Goal: Task Accomplishment & Management: Complete application form

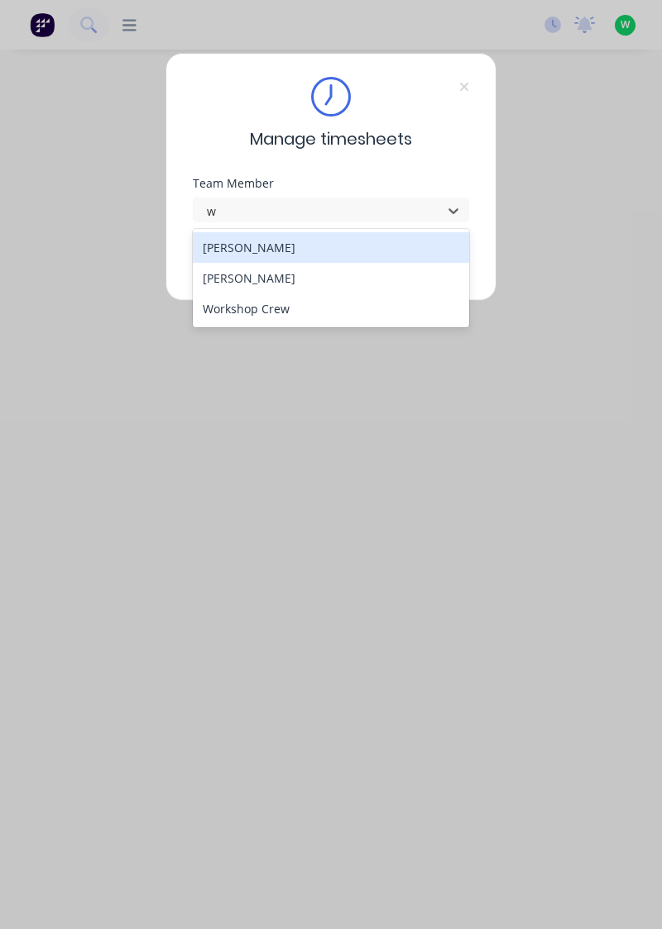
click at [265, 273] on div "[PERSON_NAME]" at bounding box center [331, 278] width 277 height 31
type input "w"
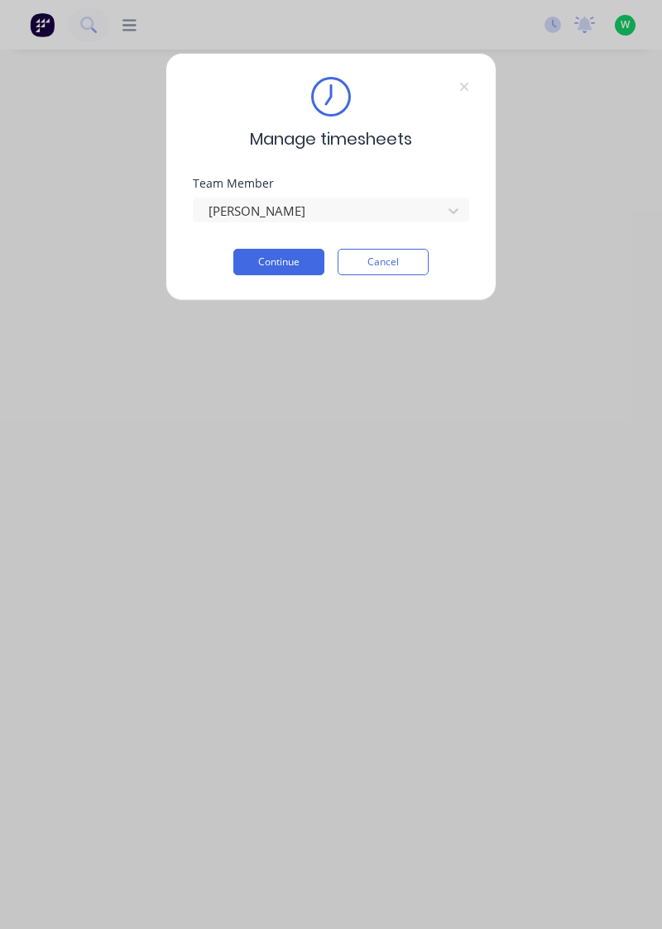
click at [286, 258] on button "Continue" at bounding box center [278, 262] width 91 height 26
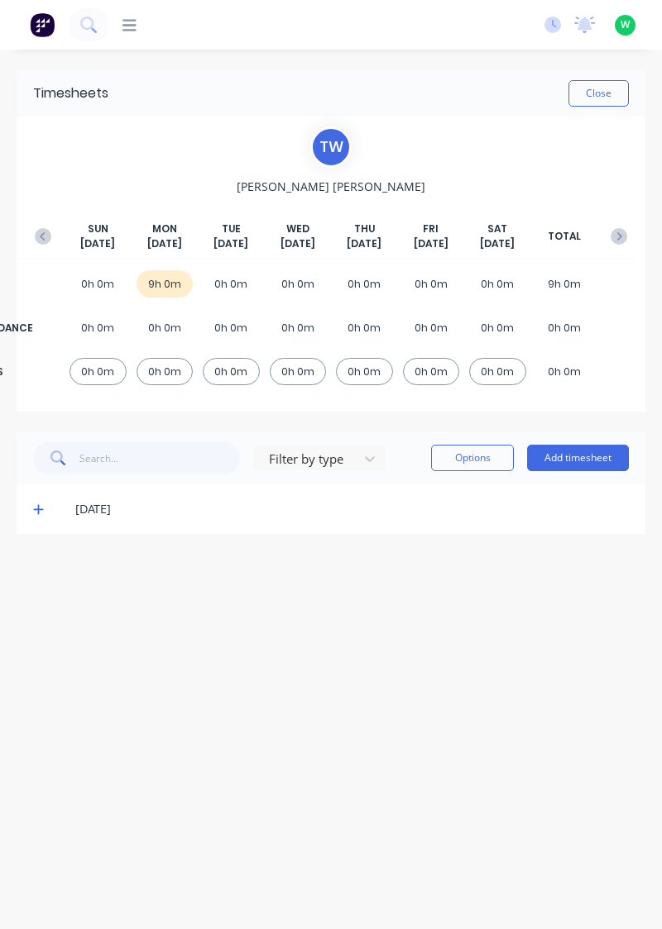
click at [602, 461] on button "Add timesheet" at bounding box center [578, 458] width 102 height 26
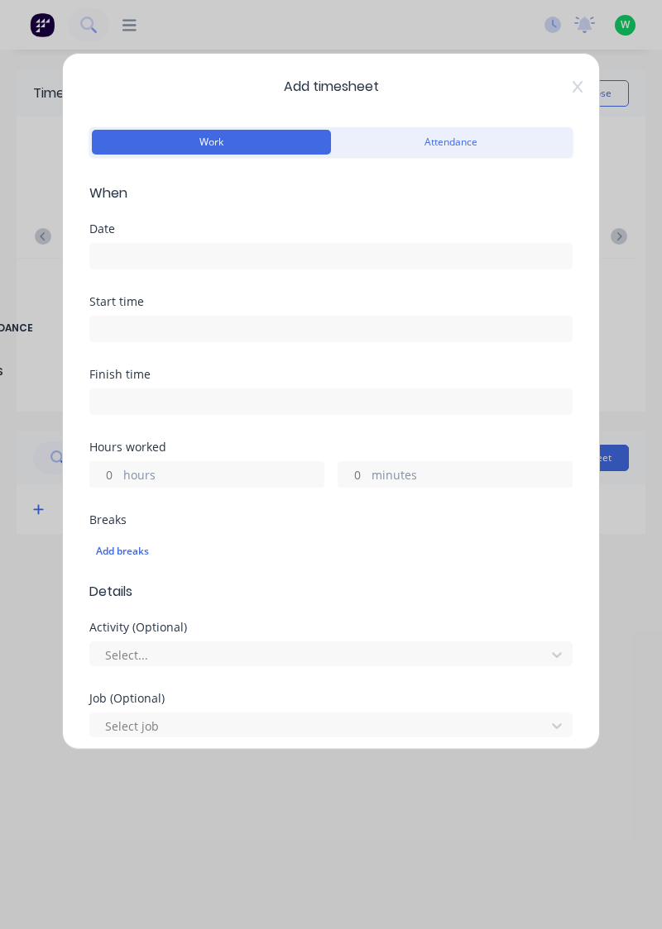
click at [251, 246] on input at bounding box center [330, 256] width 481 height 25
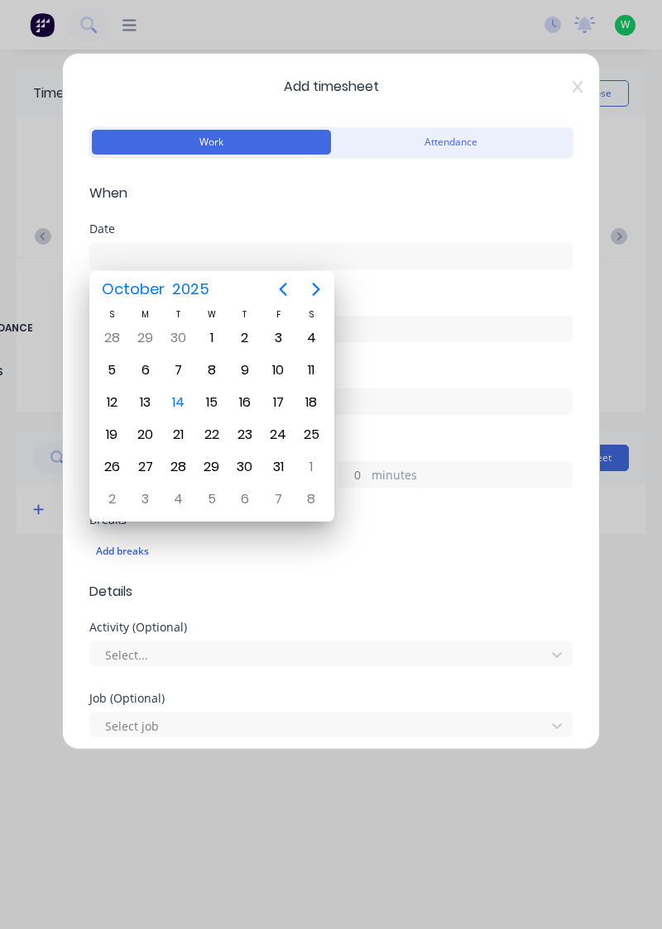
click at [188, 397] on div "14" at bounding box center [178, 402] width 25 height 25
type input "[DATE]"
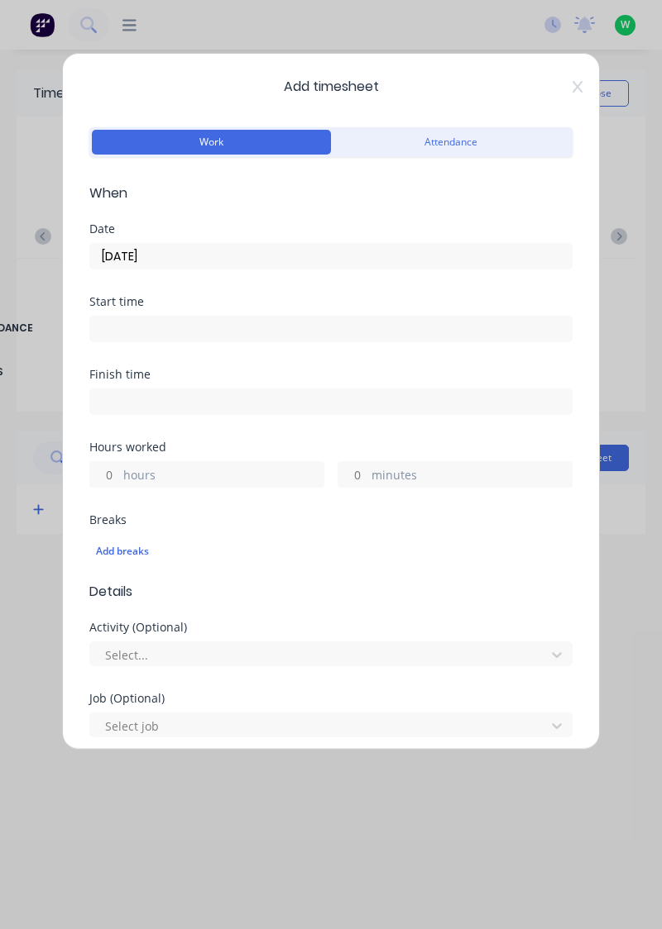
click at [195, 475] on label "hours" at bounding box center [223, 476] width 200 height 21
click at [119, 475] on input "hours" at bounding box center [104, 474] width 29 height 25
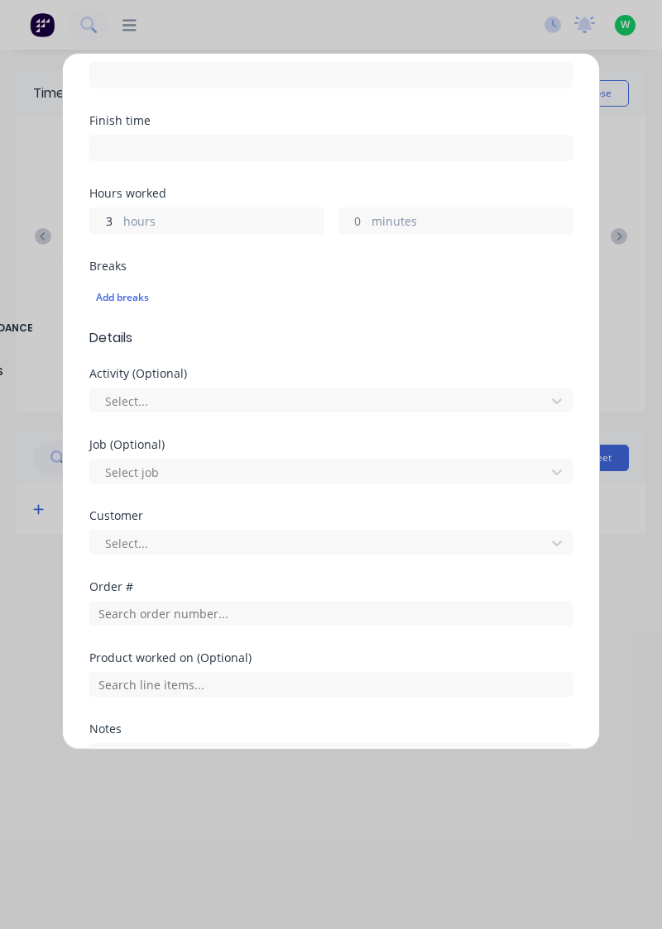
scroll to position [253, 0]
type input "3"
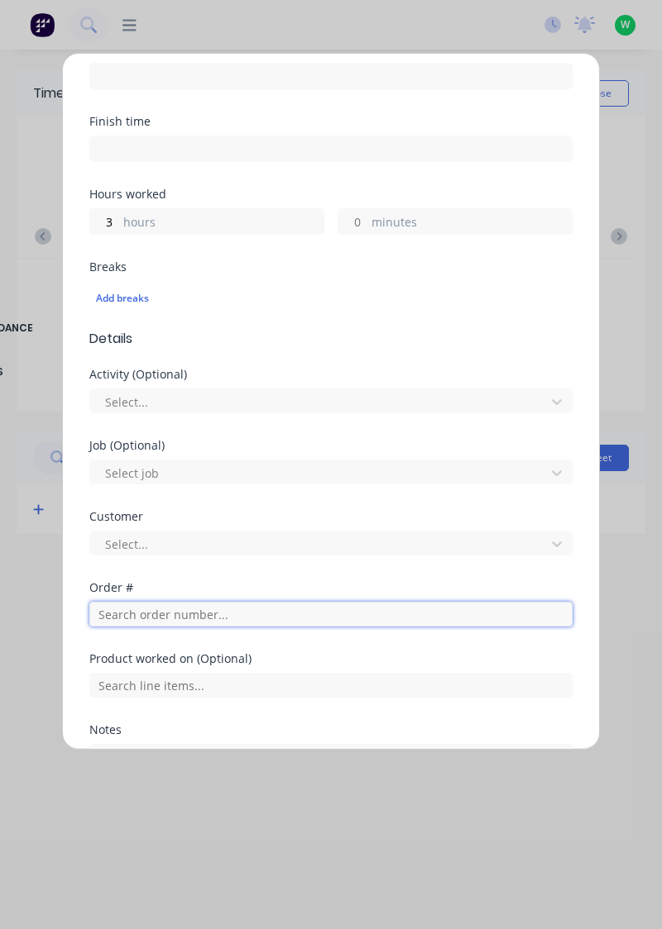
click at [206, 611] on input "text" at bounding box center [330, 614] width 483 height 25
type input "19216"
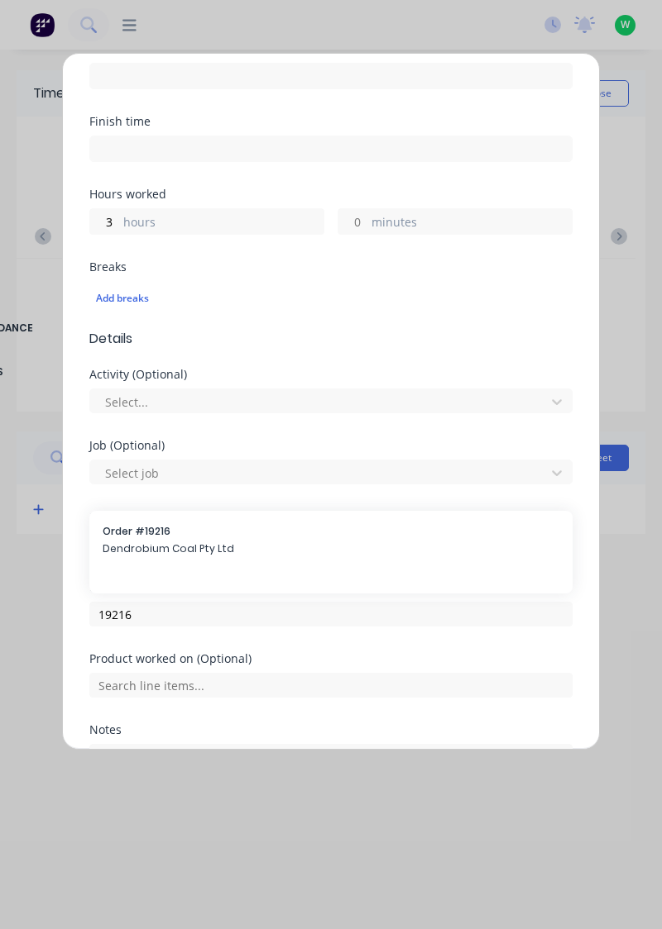
click at [197, 546] on span "Dendrobium Coal Pty Ltd" at bounding box center [331, 549] width 456 height 15
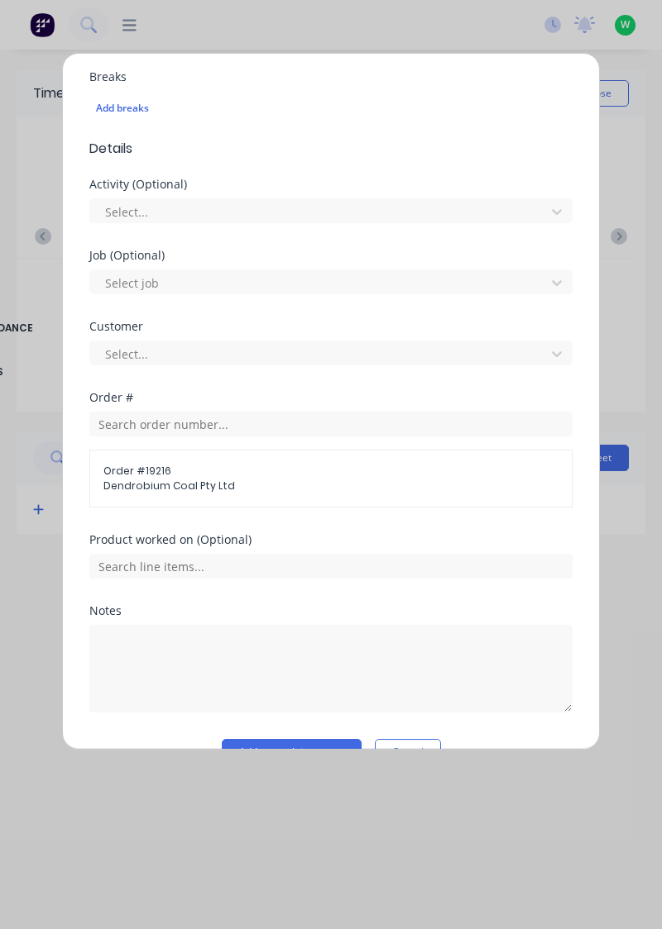
scroll to position [444, 0]
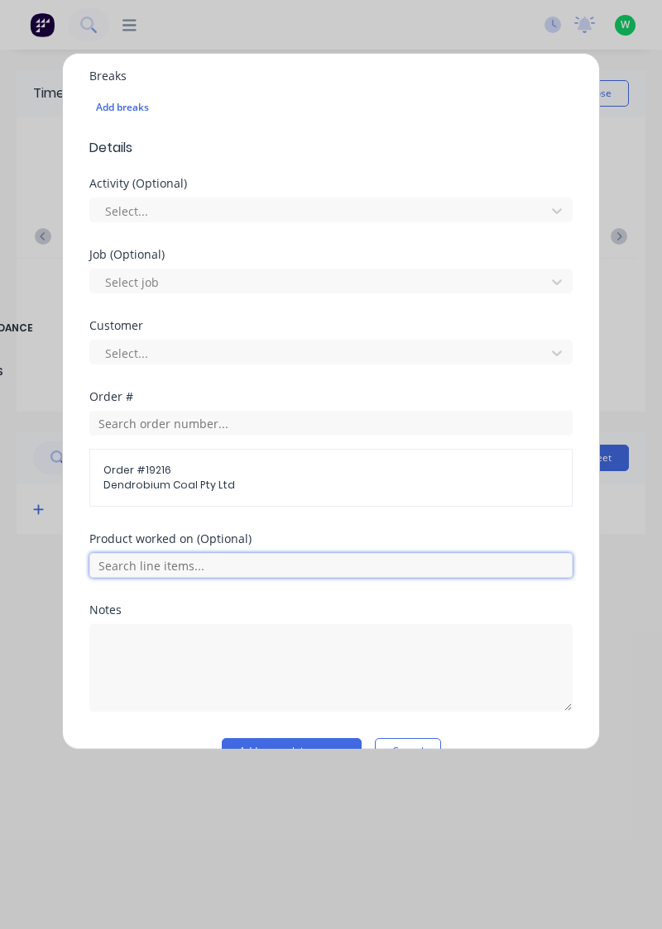
click at [355, 566] on input "text" at bounding box center [330, 565] width 483 height 25
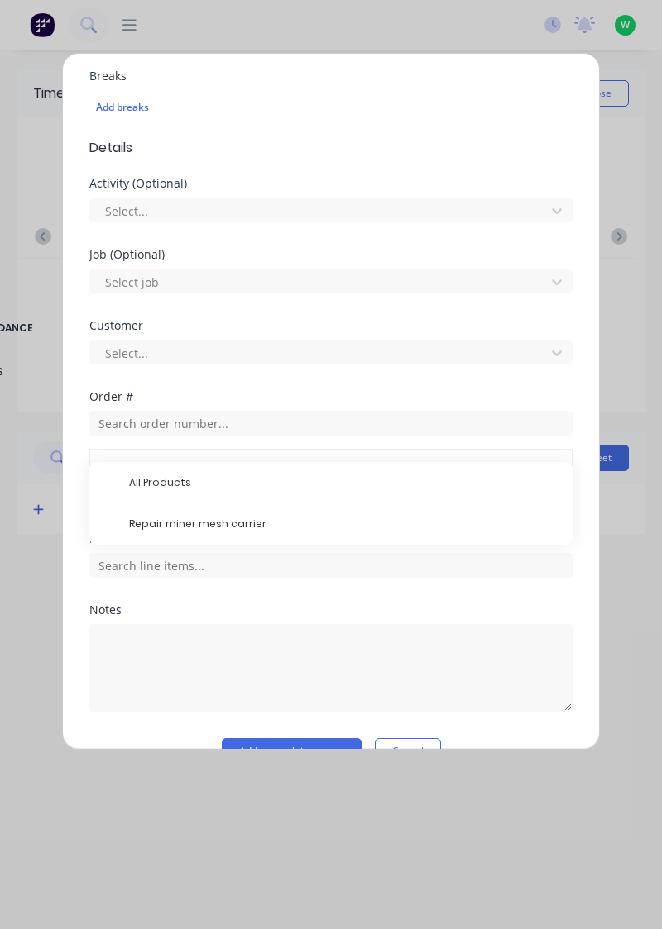
click at [243, 526] on span "Repair miner mesh carrier" at bounding box center [344, 524] width 430 height 15
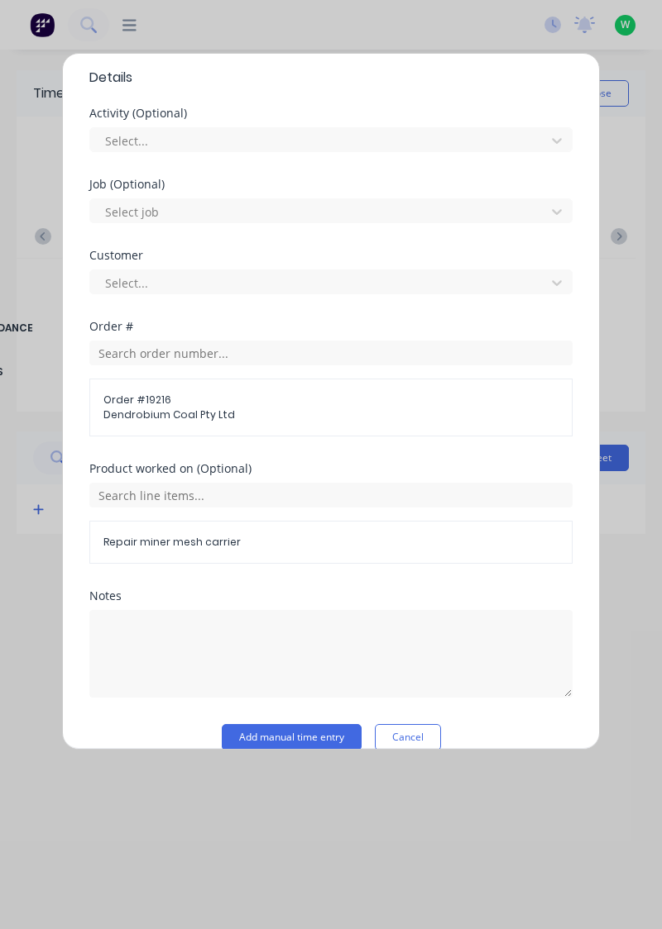
scroll to position [534, 0]
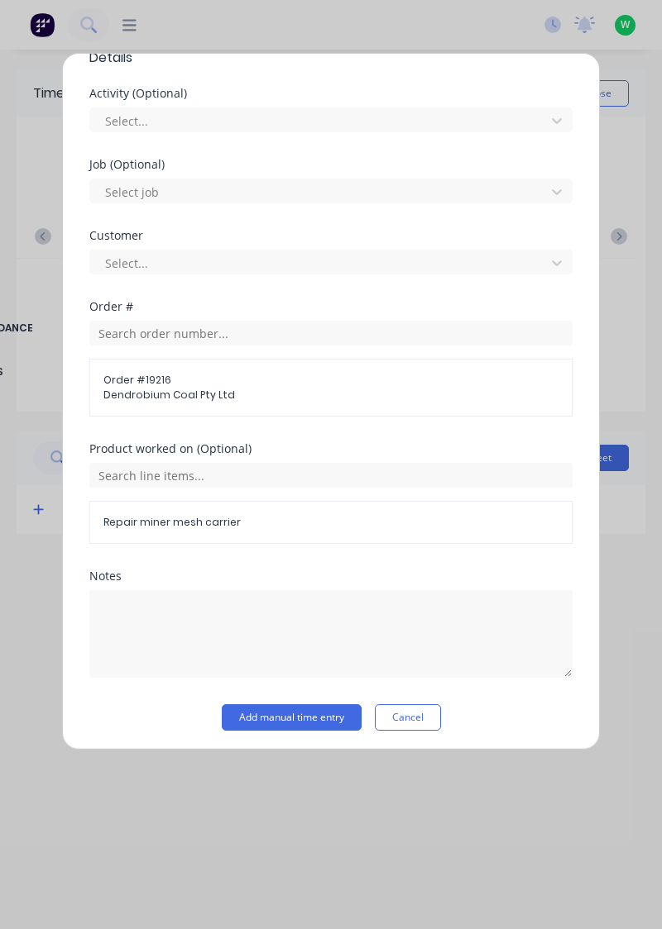
click at [332, 718] on button "Add manual time entry" at bounding box center [292, 718] width 140 height 26
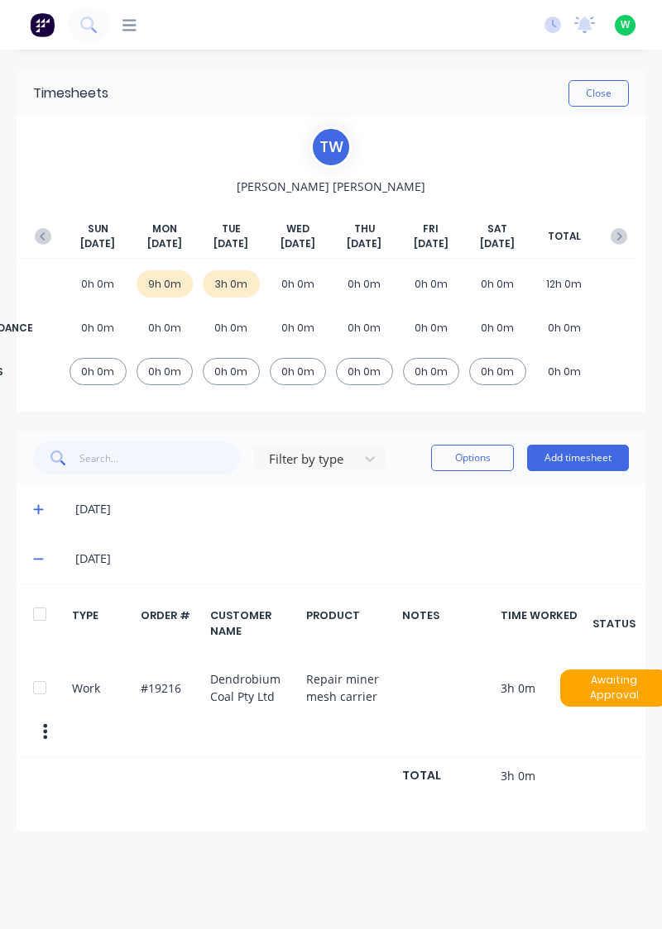
click at [604, 459] on button "Add timesheet" at bounding box center [578, 458] width 102 height 26
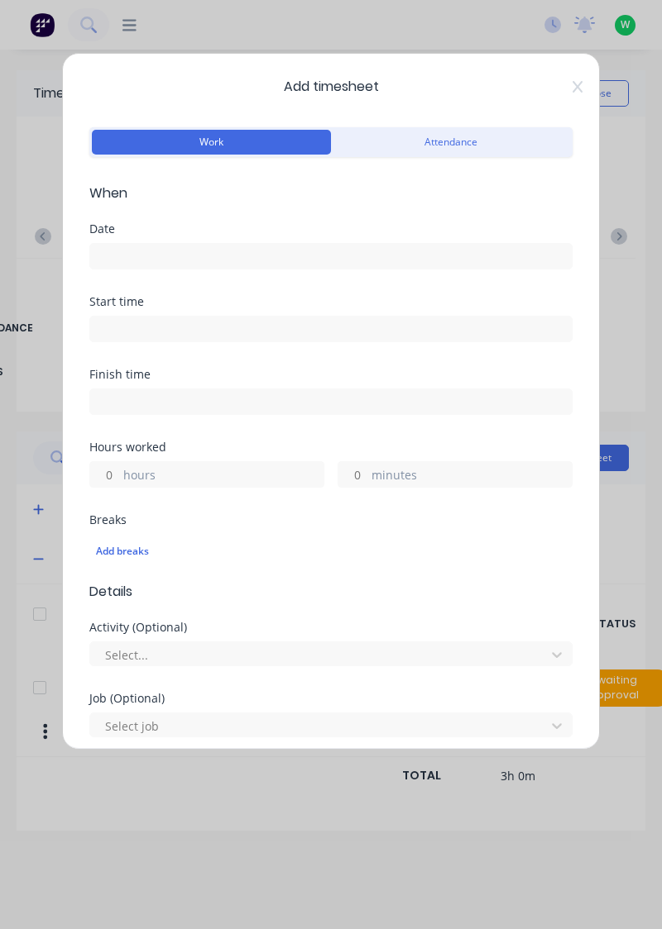
click at [293, 260] on input at bounding box center [330, 256] width 481 height 25
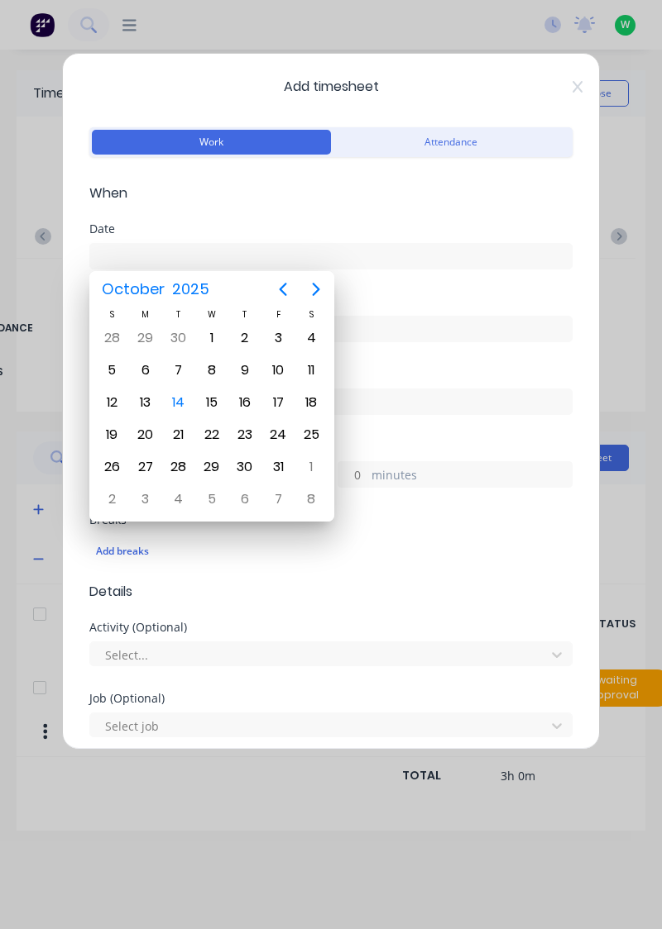
click at [173, 397] on div "14" at bounding box center [178, 402] width 25 height 25
type input "[DATE]"
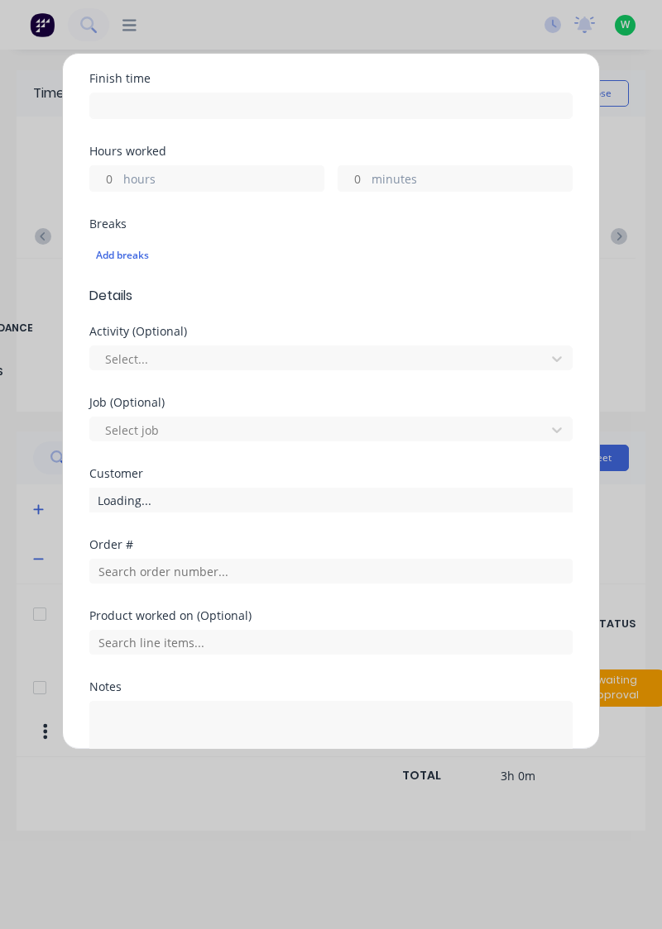
scroll to position [297, 0]
click at [283, 176] on label "hours" at bounding box center [223, 180] width 200 height 21
click at [119, 176] on input "hours" at bounding box center [104, 177] width 29 height 25
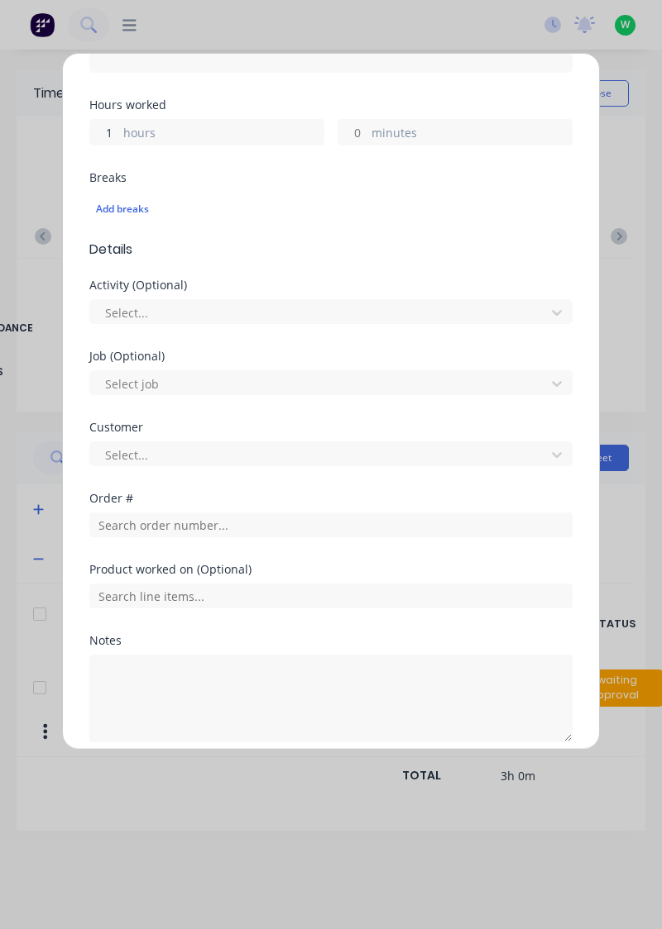
scroll to position [409, 0]
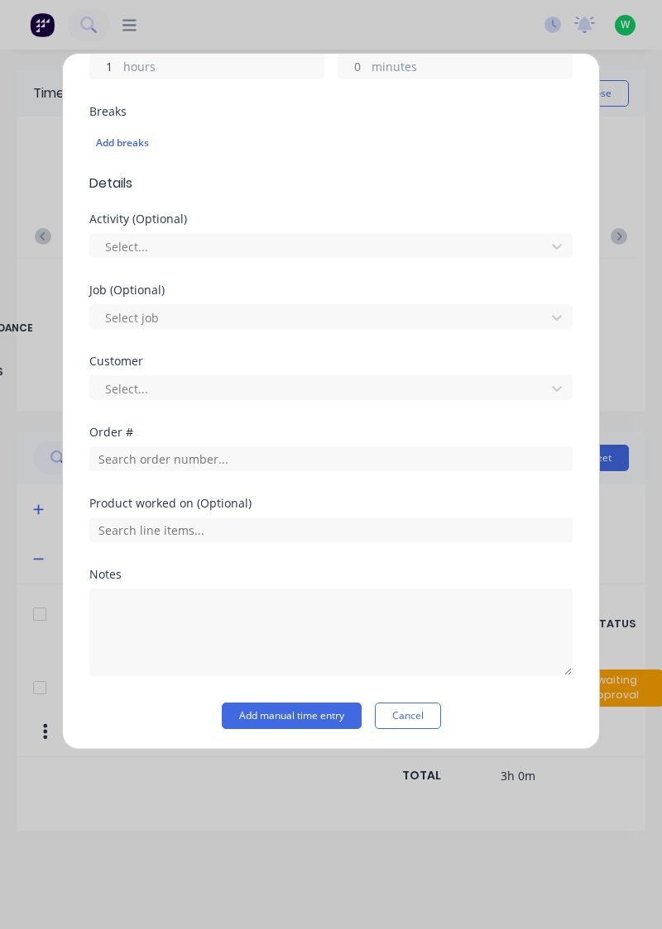
type input "1"
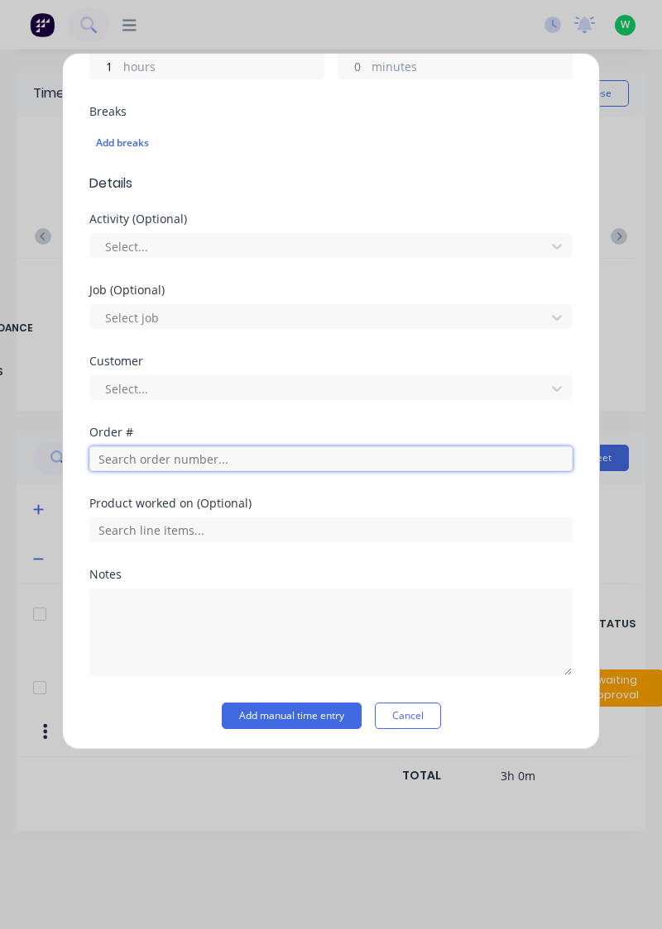
click at [291, 461] on input "text" at bounding box center [330, 459] width 483 height 25
type input "19189"
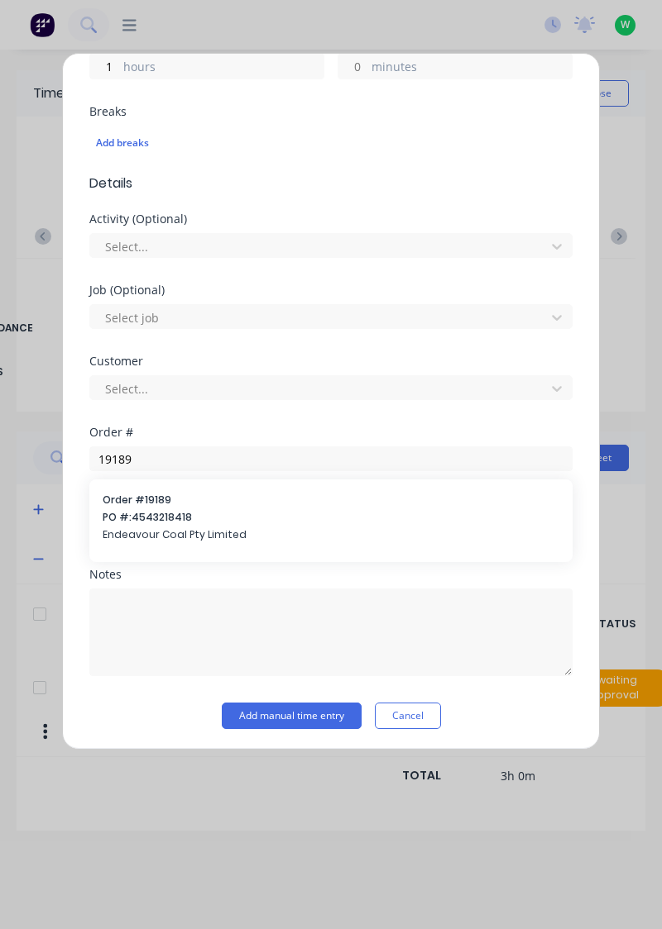
click at [213, 512] on span "PO #: 4543218418" at bounding box center [331, 517] width 456 height 15
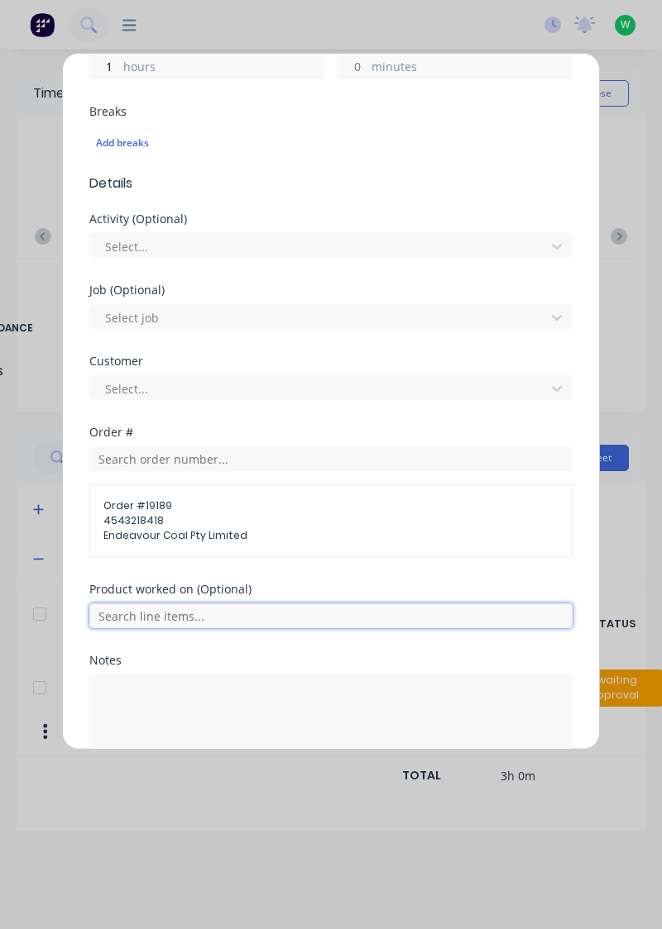
click at [308, 617] on input "text" at bounding box center [330, 616] width 483 height 25
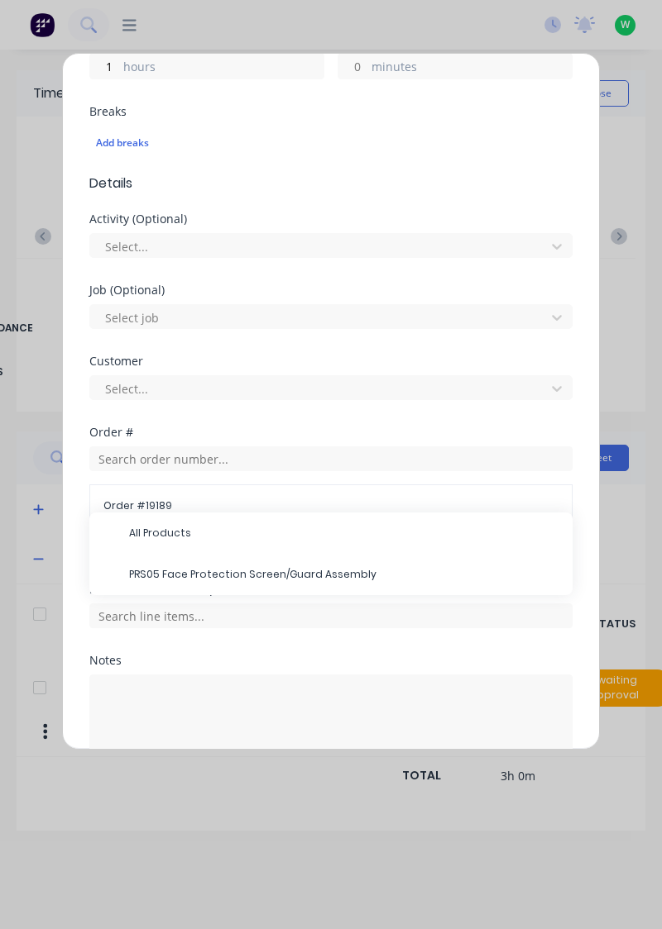
click at [327, 574] on span "PRS05 Face Protection Screen/Guard Assembly" at bounding box center [344, 574] width 430 height 15
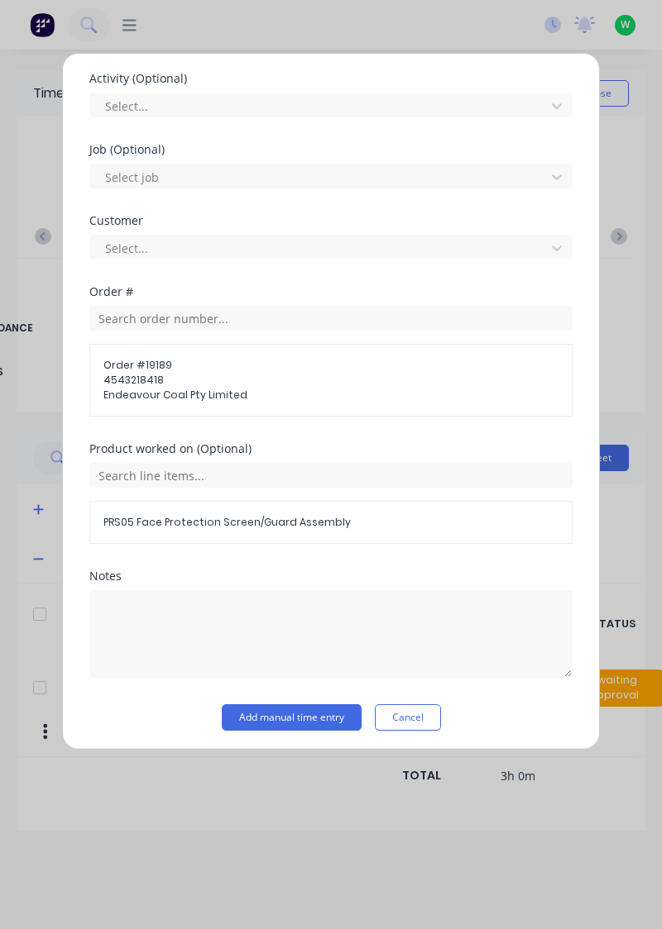
scroll to position [547, 0]
click at [324, 717] on button "Add manual time entry" at bounding box center [292, 719] width 140 height 26
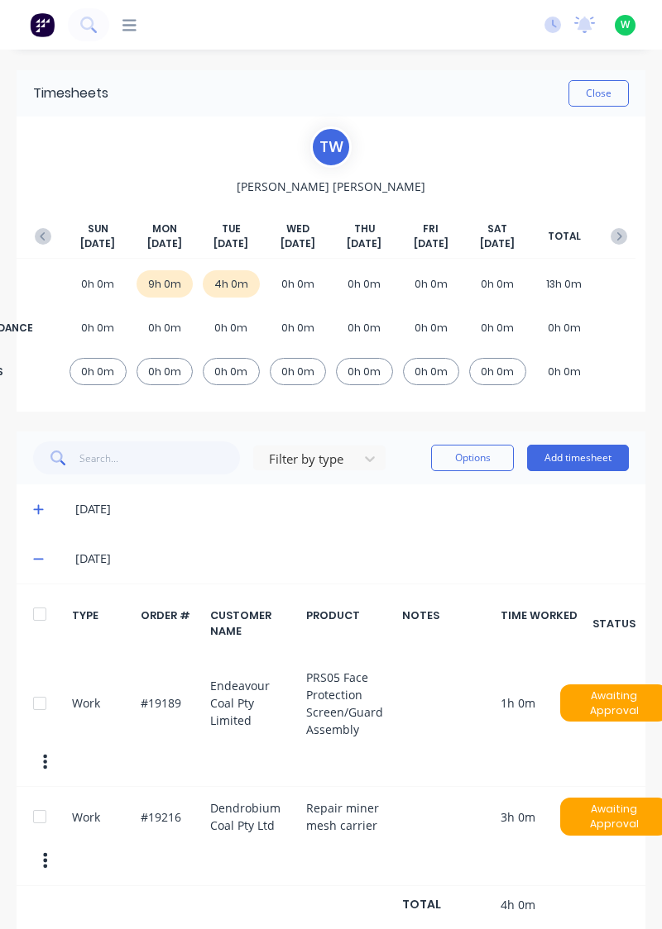
click at [597, 461] on button "Add timesheet" at bounding box center [578, 458] width 102 height 26
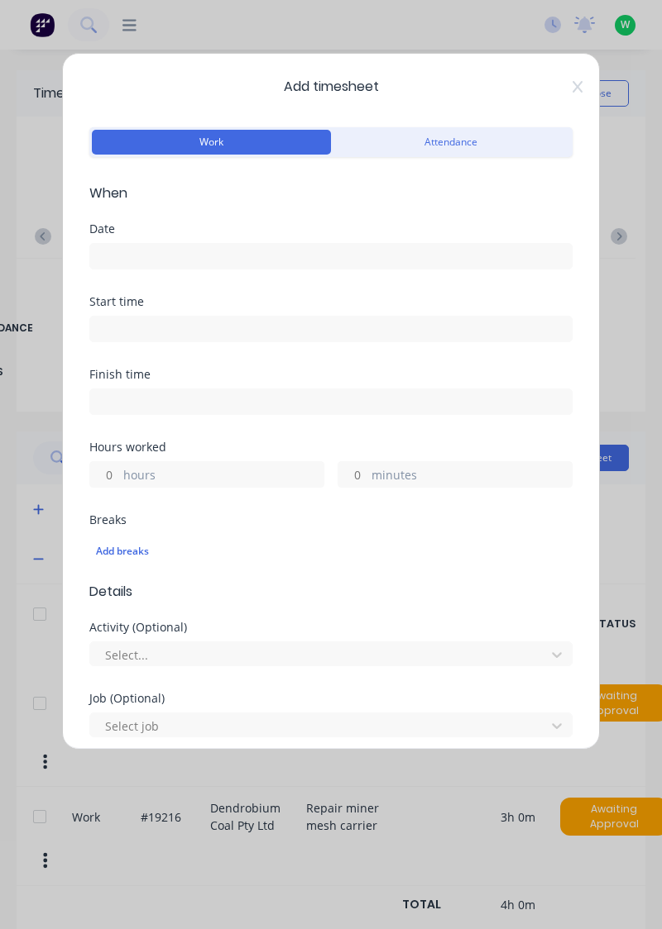
click at [347, 252] on input at bounding box center [330, 256] width 481 height 25
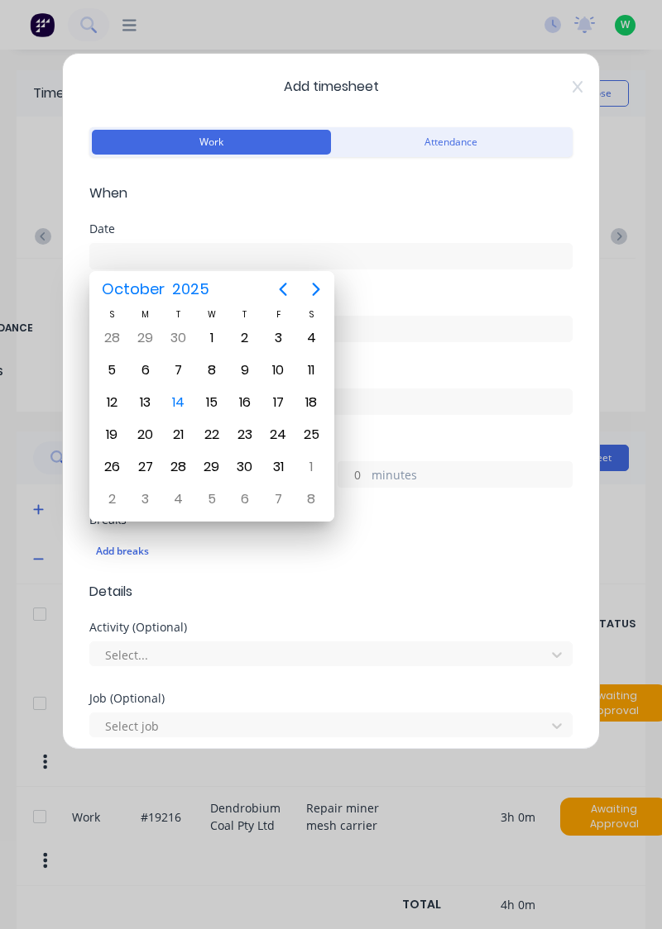
click at [185, 397] on div "14" at bounding box center [178, 402] width 25 height 25
type input "[DATE]"
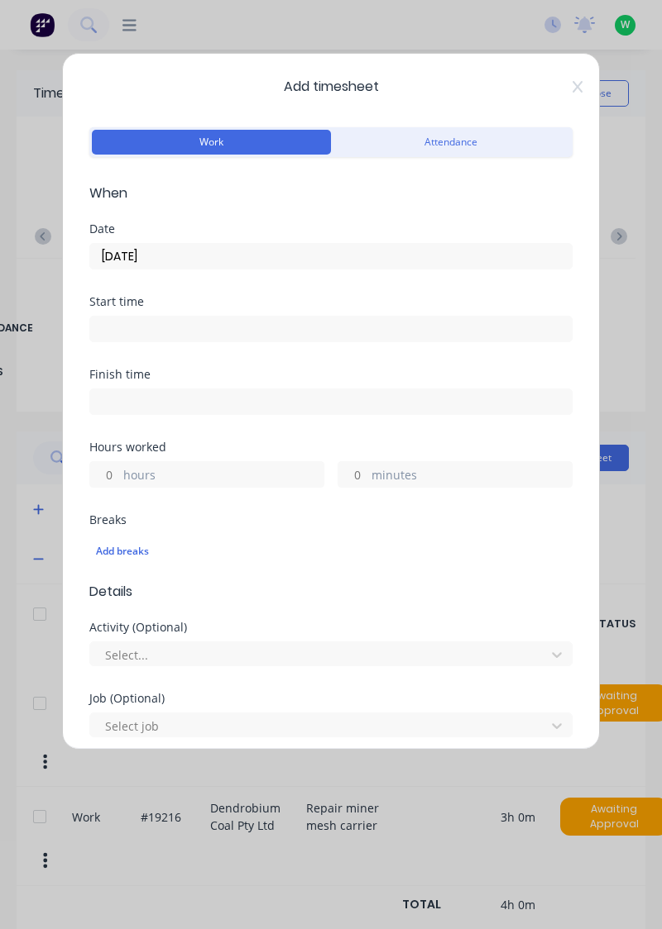
click at [256, 466] on label "hours" at bounding box center [223, 476] width 200 height 21
click at [119, 464] on input "hours" at bounding box center [104, 474] width 29 height 25
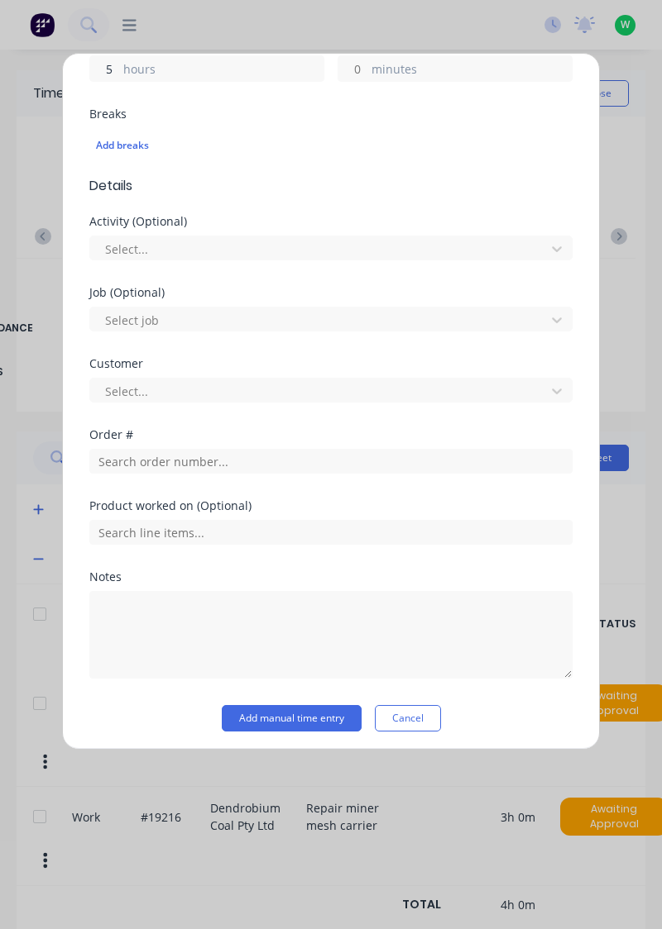
scroll to position [409, 0]
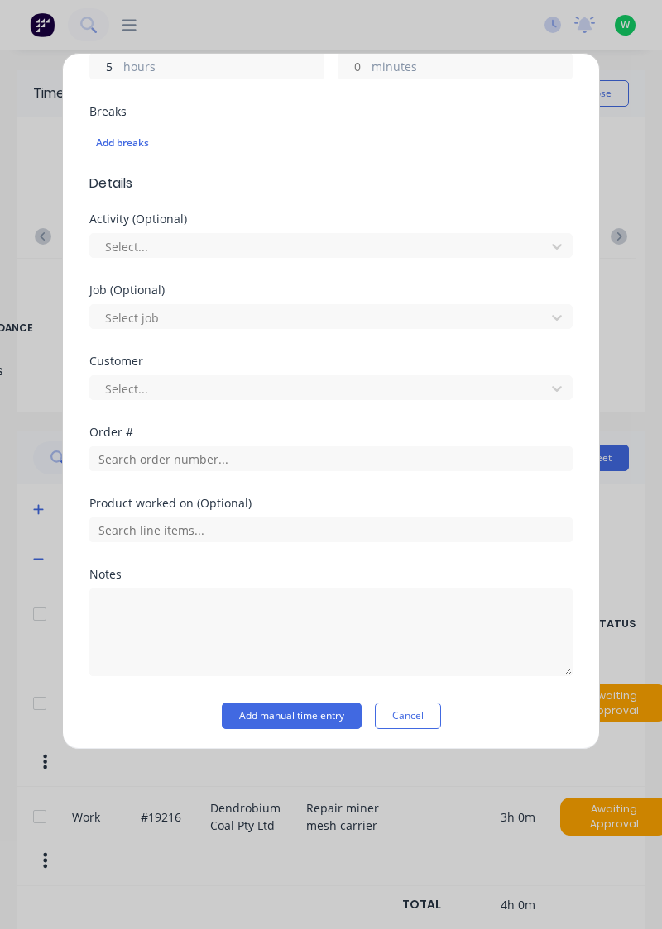
type input "5"
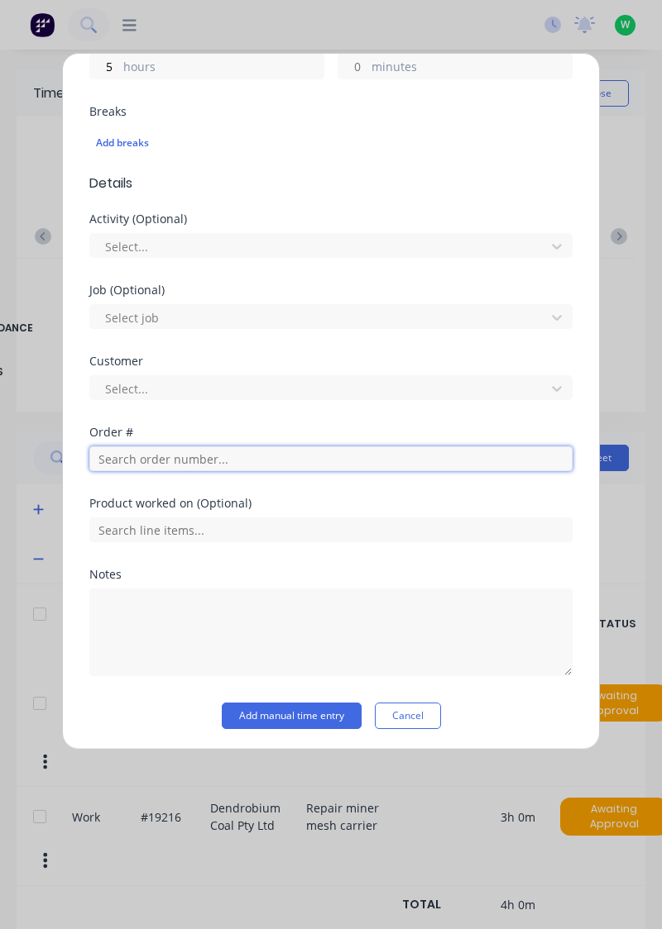
click at [342, 463] on input "text" at bounding box center [330, 459] width 483 height 25
type input "17943"
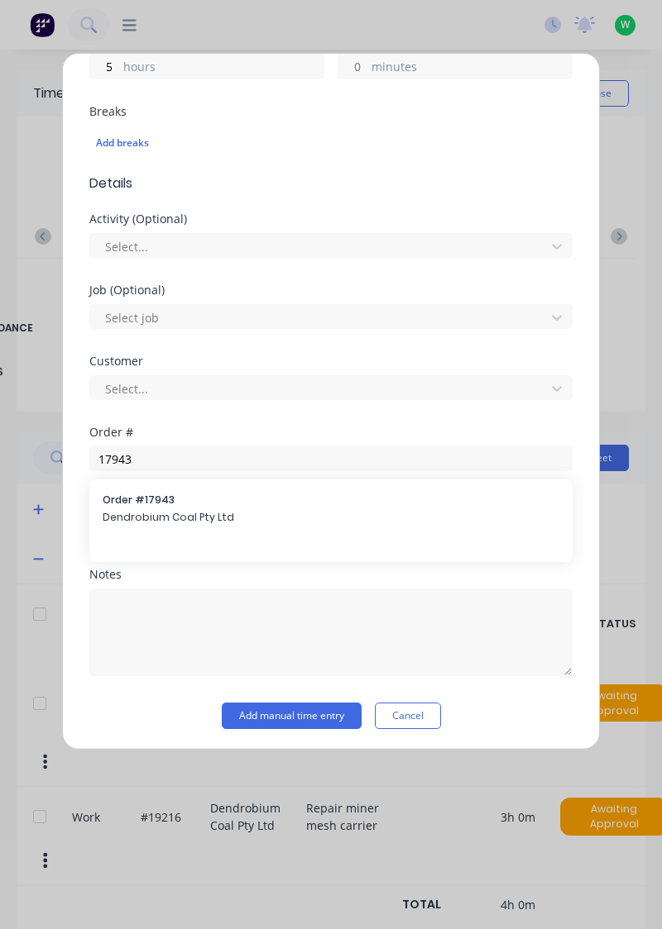
click at [209, 504] on span "Order # 17943" at bounding box center [331, 500] width 456 height 15
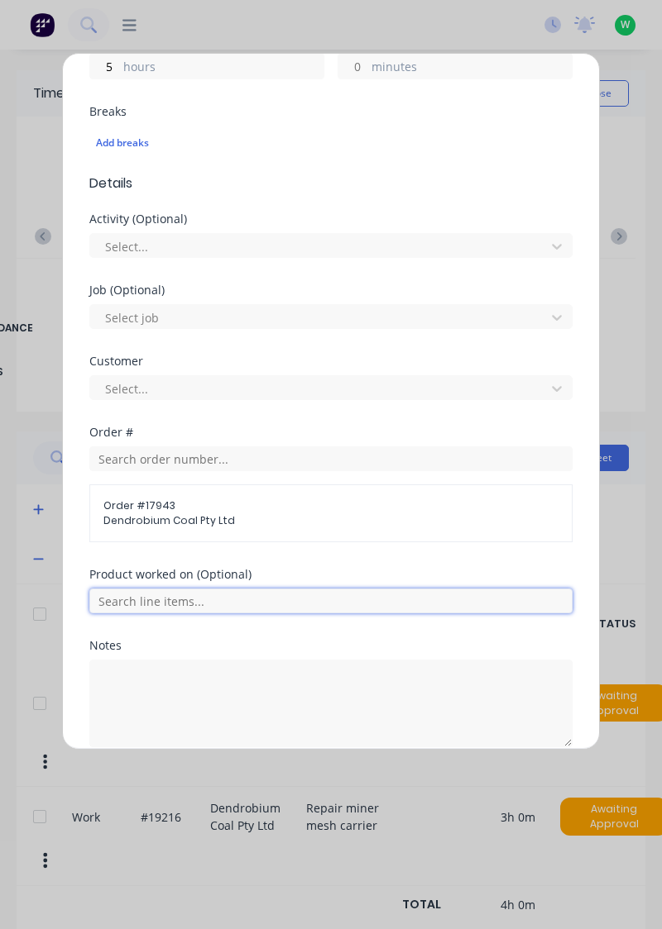
click at [298, 592] on input "text" at bounding box center [330, 601] width 483 height 25
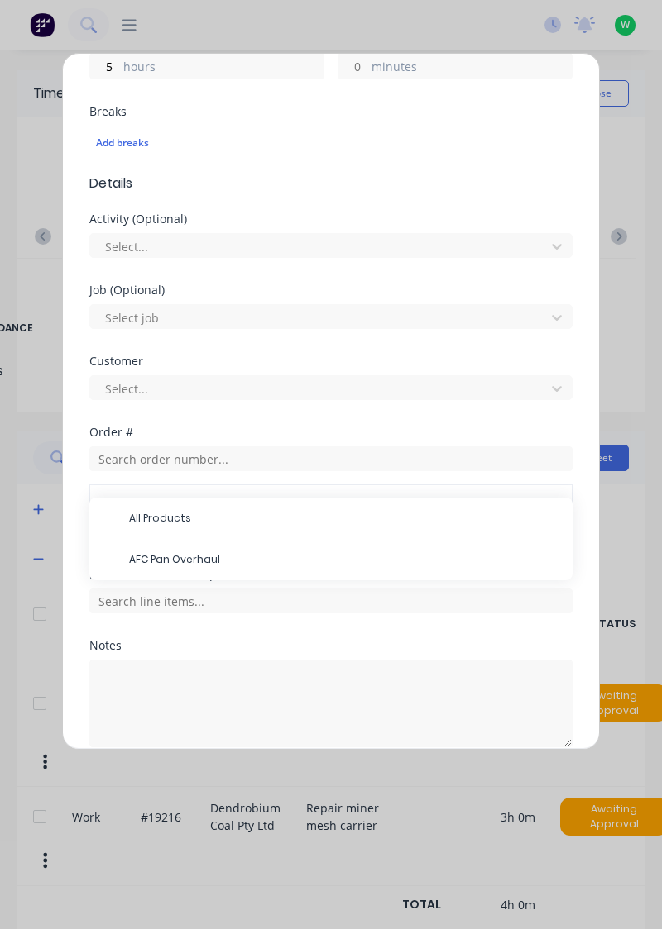
click at [214, 560] on span "AFC Pan Overhaul" at bounding box center [344, 559] width 430 height 15
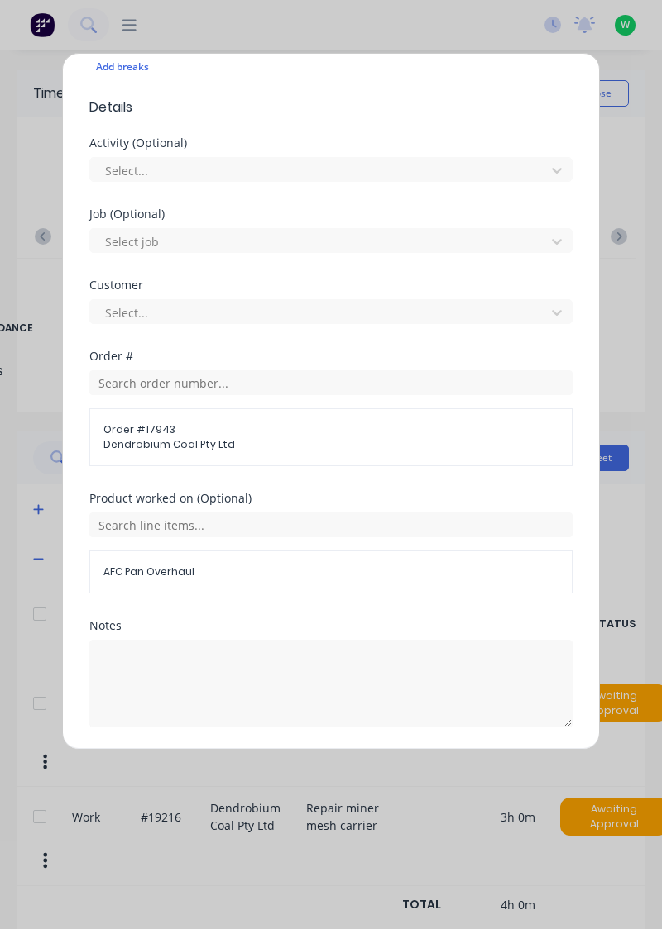
scroll to position [534, 0]
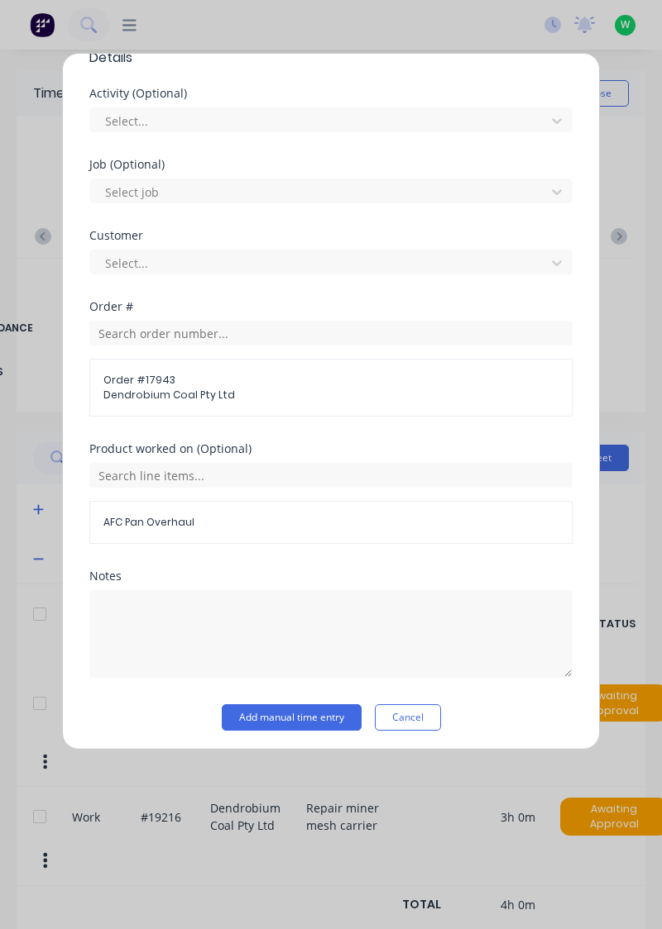
click at [322, 718] on button "Add manual time entry" at bounding box center [292, 718] width 140 height 26
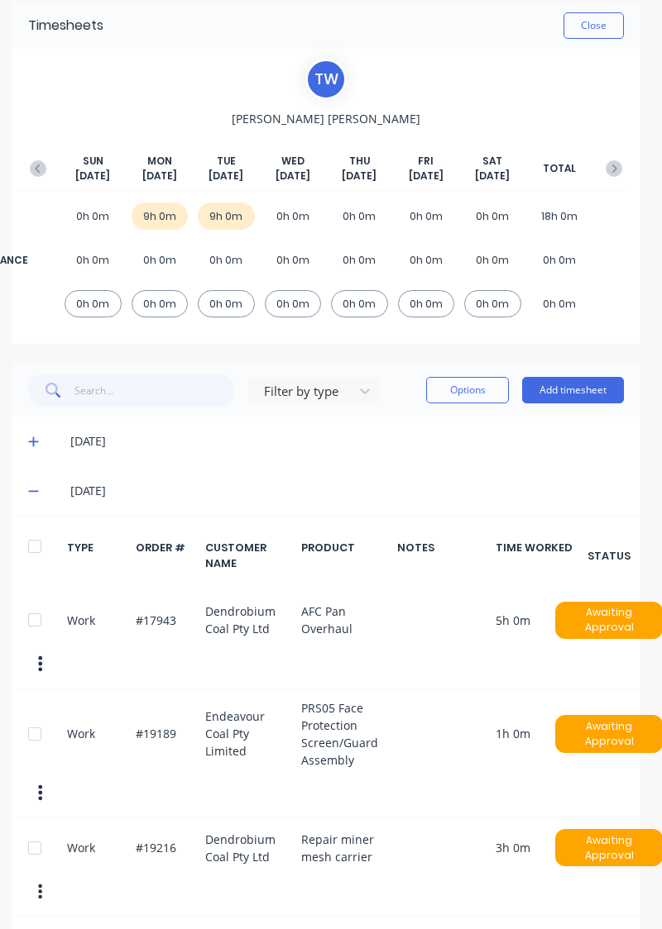
scroll to position [68, 0]
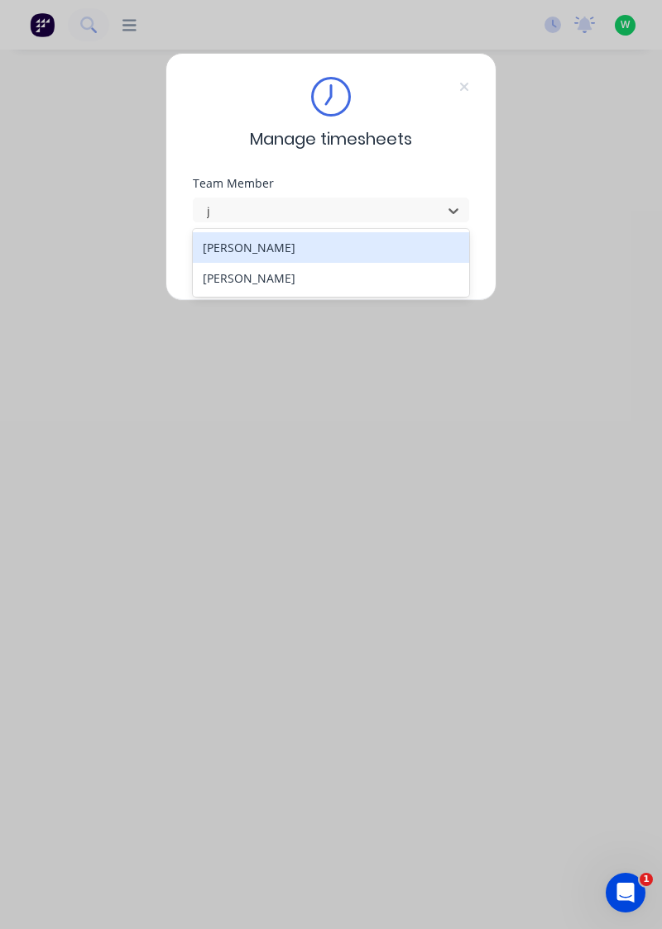
click at [305, 251] on div "[PERSON_NAME]" at bounding box center [331, 247] width 277 height 31
type input "j"
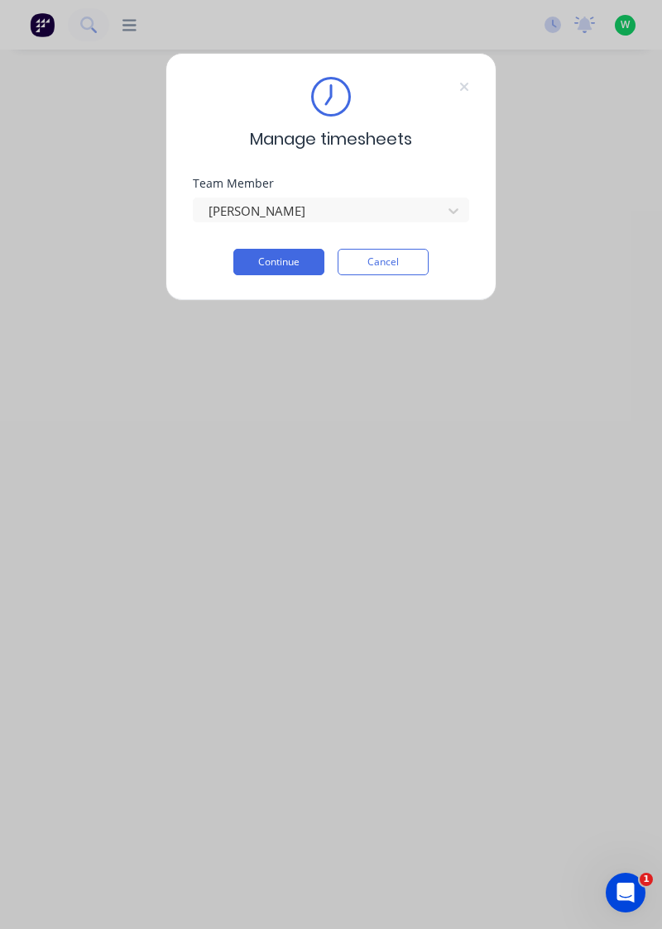
click at [288, 258] on button "Continue" at bounding box center [278, 262] width 91 height 26
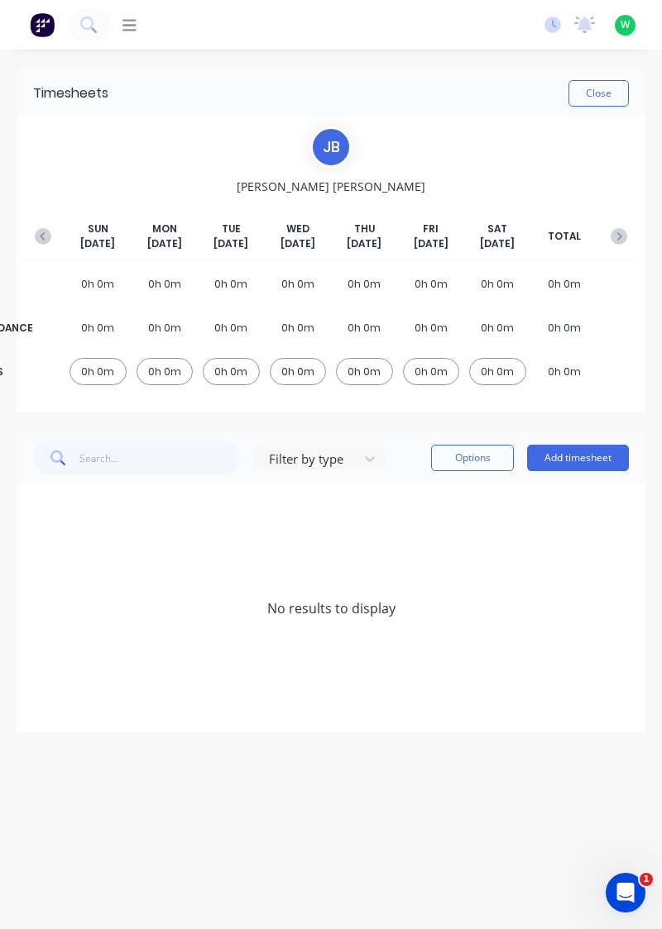
click at [588, 455] on button "Add timesheet" at bounding box center [578, 458] width 102 height 26
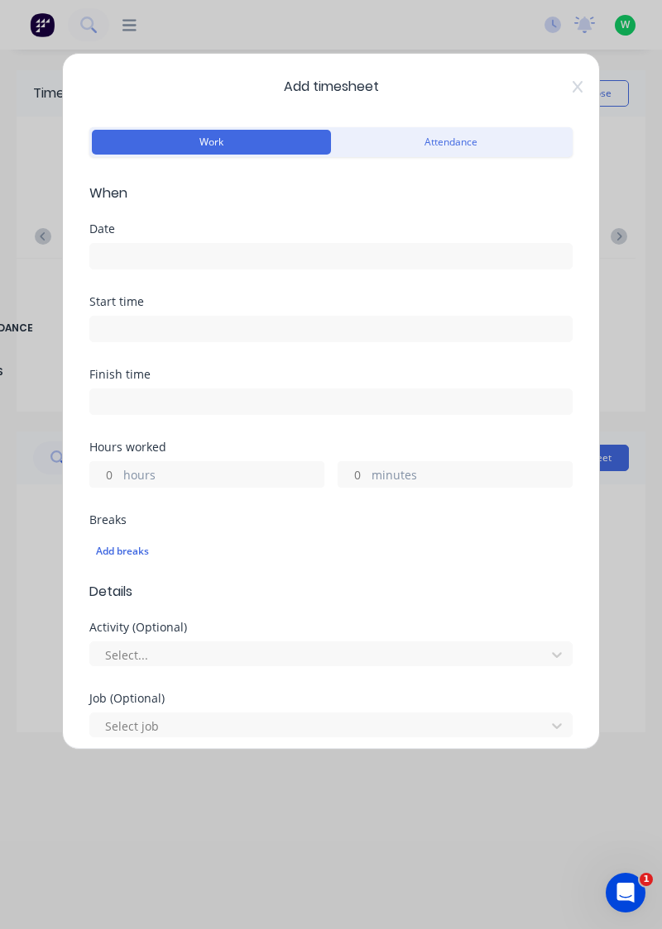
click at [198, 248] on input at bounding box center [330, 256] width 481 height 25
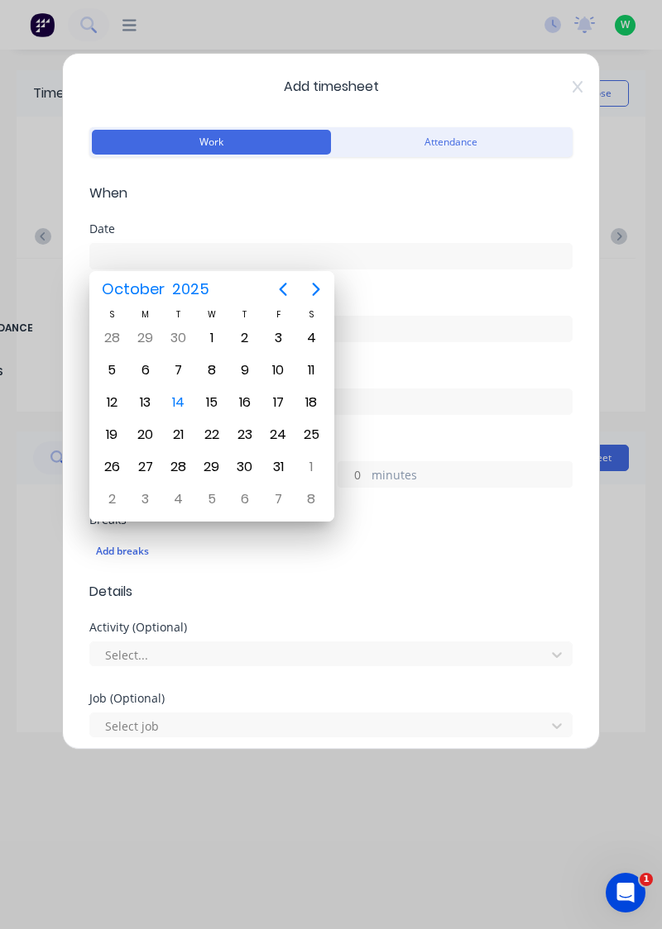
click at [189, 403] on div "14" at bounding box center [178, 402] width 25 height 25
type input "[DATE]"
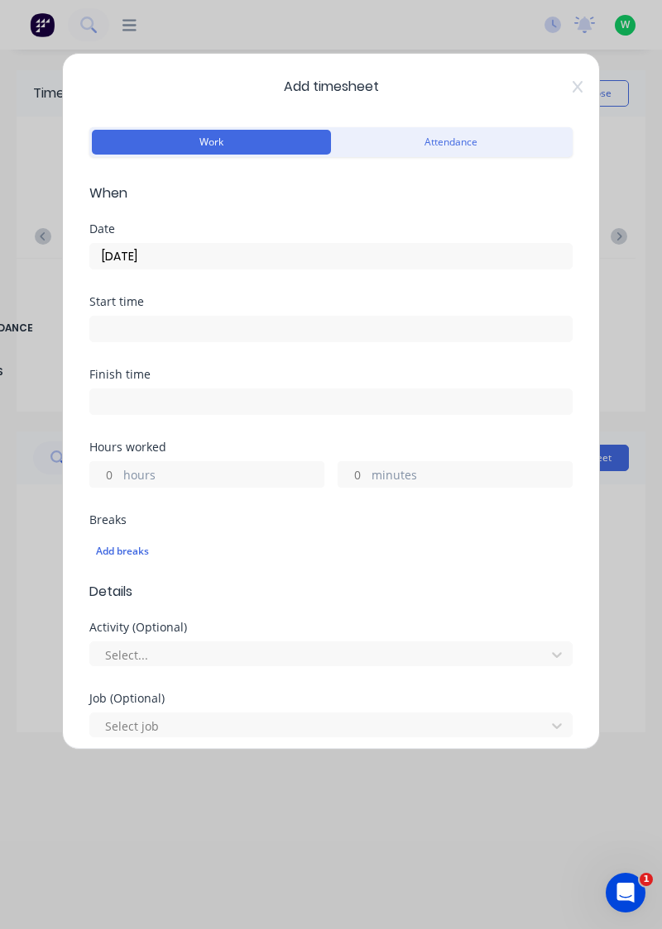
click at [182, 475] on label "hours" at bounding box center [223, 476] width 200 height 21
click at [119, 475] on input "hours" at bounding box center [104, 474] width 29 height 25
type input "3"
type input ".5"
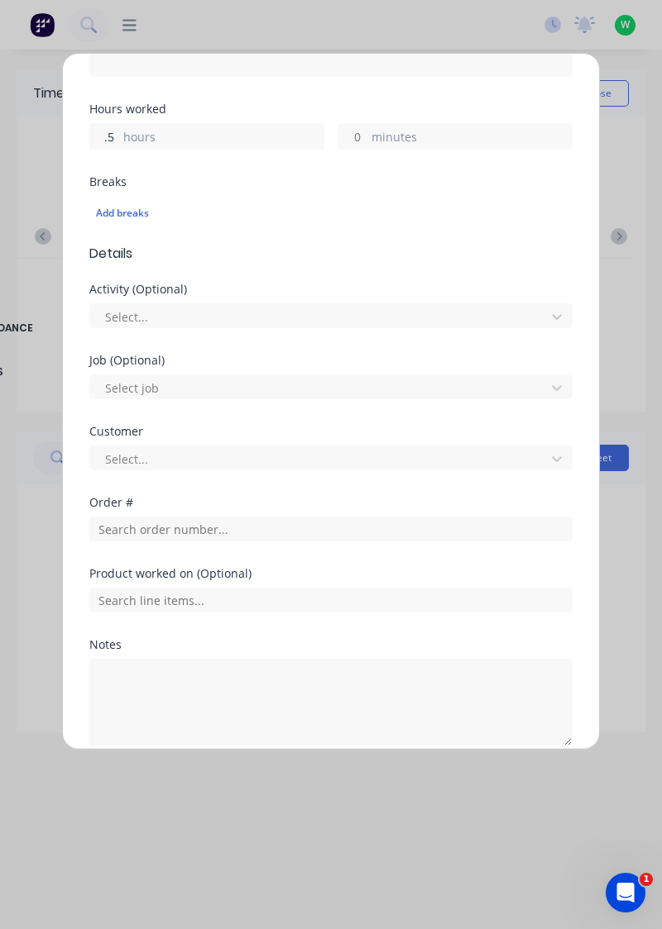
scroll to position [409, 0]
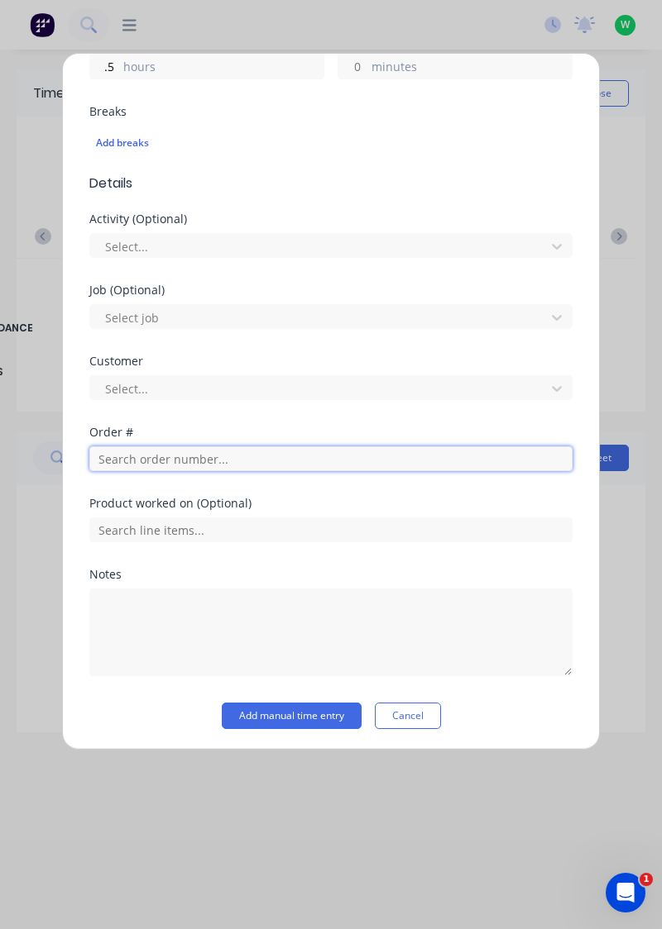
click at [224, 461] on input "text" at bounding box center [330, 459] width 483 height 25
type input "18869"
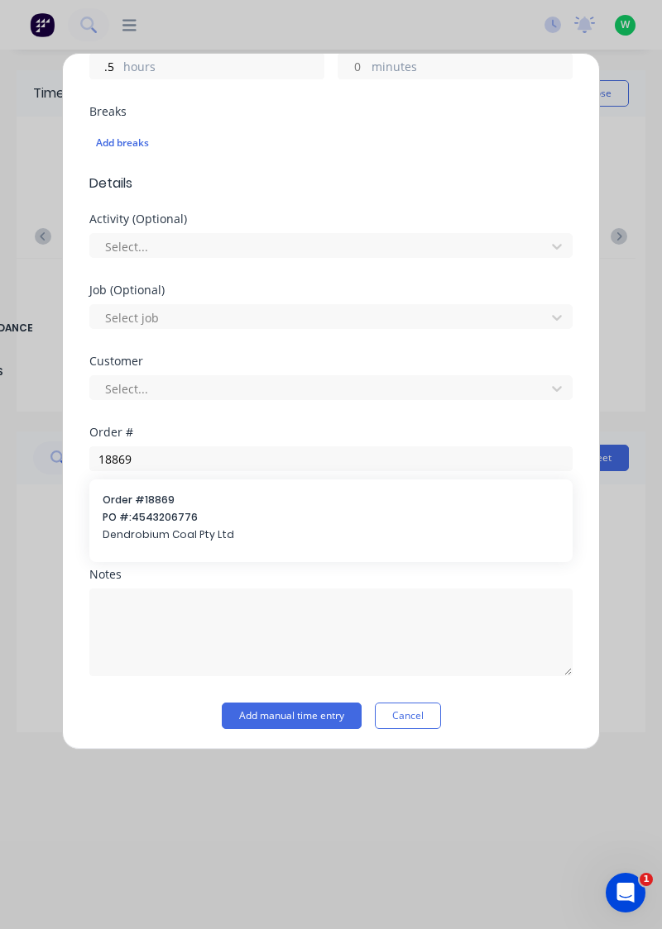
click at [189, 524] on div "Order # 18869 PO #: 4543206776 Dendrobium Coal Pty Ltd" at bounding box center [331, 519] width 456 height 53
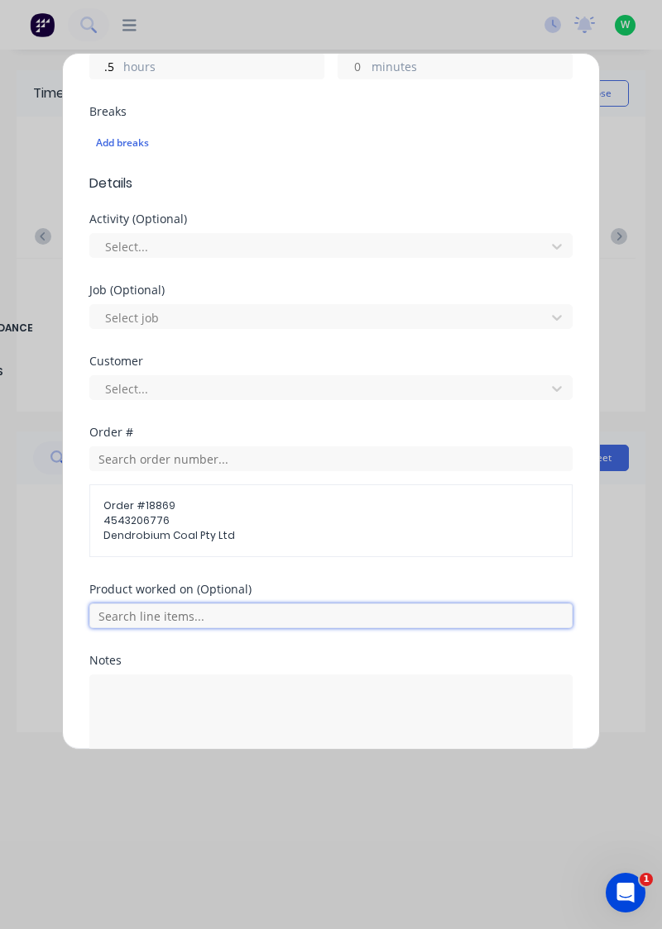
click at [303, 608] on input "text" at bounding box center [330, 616] width 483 height 25
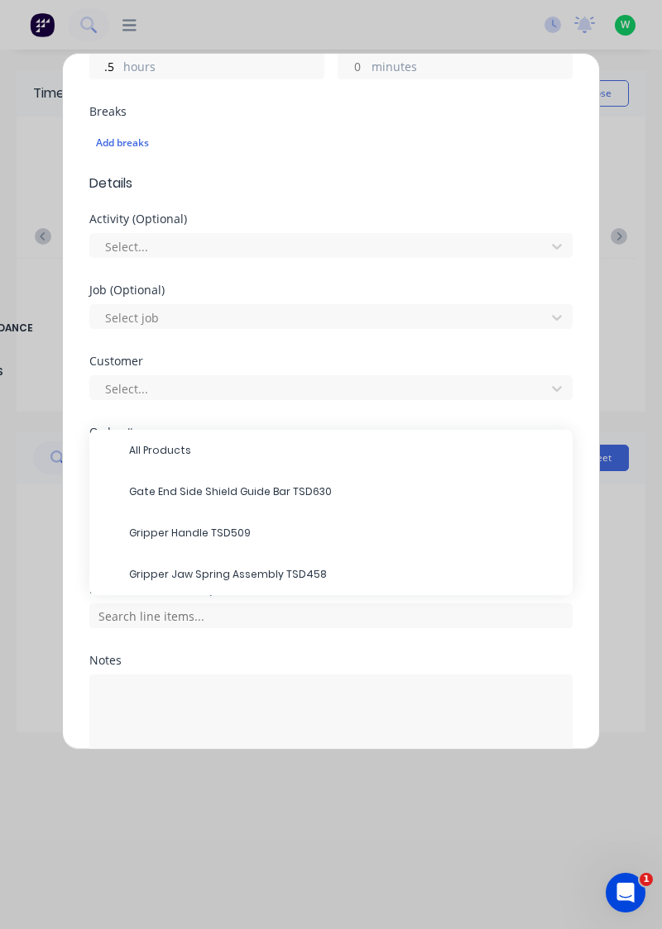
click at [279, 572] on span "Gripper Jaw Spring Assembly TSD458" at bounding box center [344, 574] width 430 height 15
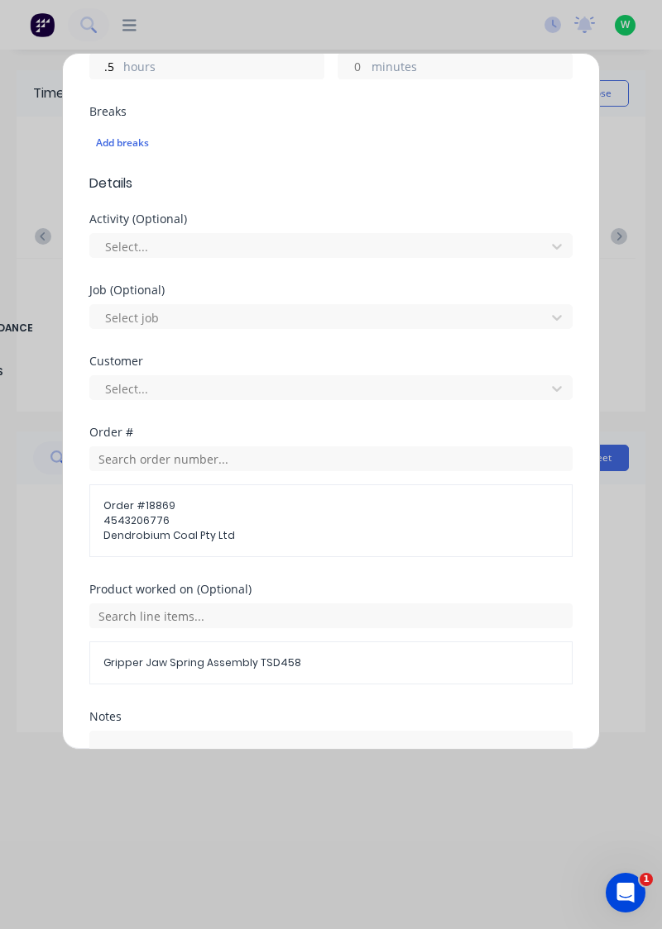
scroll to position [549, 0]
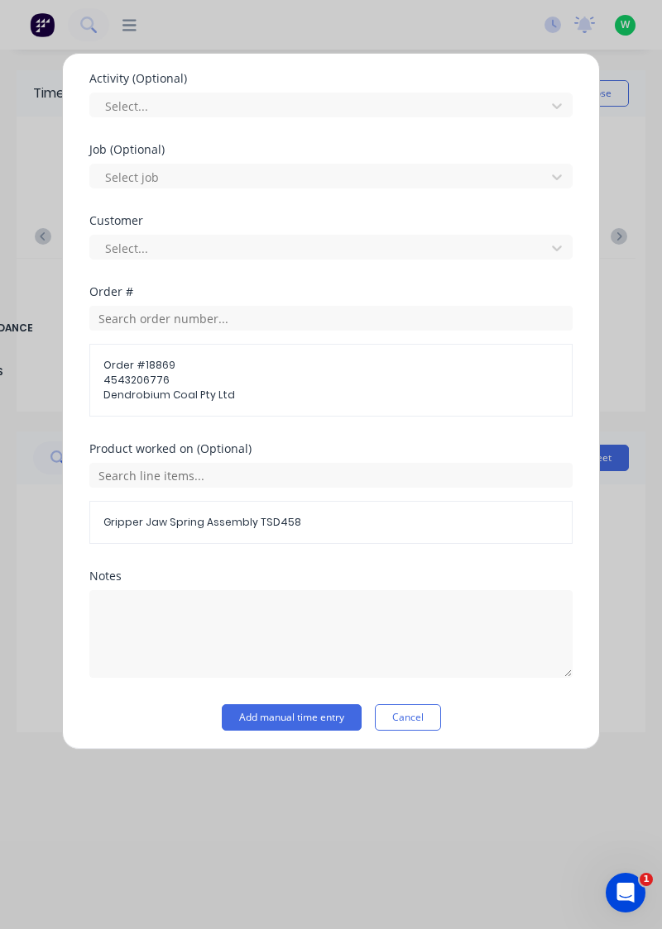
click at [306, 716] on button "Add manual time entry" at bounding box center [292, 718] width 140 height 26
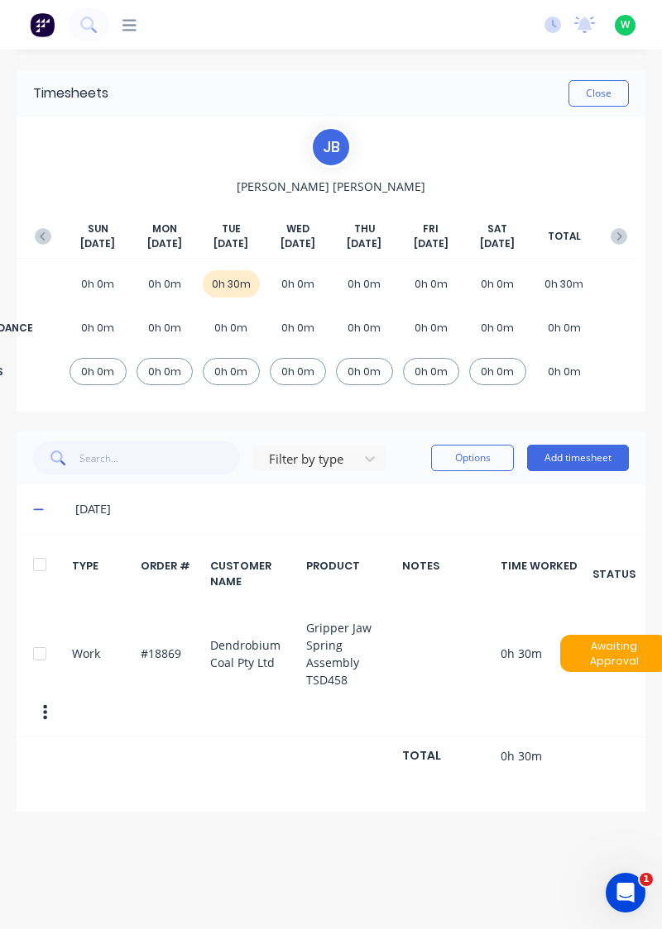
click at [595, 460] on button "Add timesheet" at bounding box center [578, 458] width 102 height 26
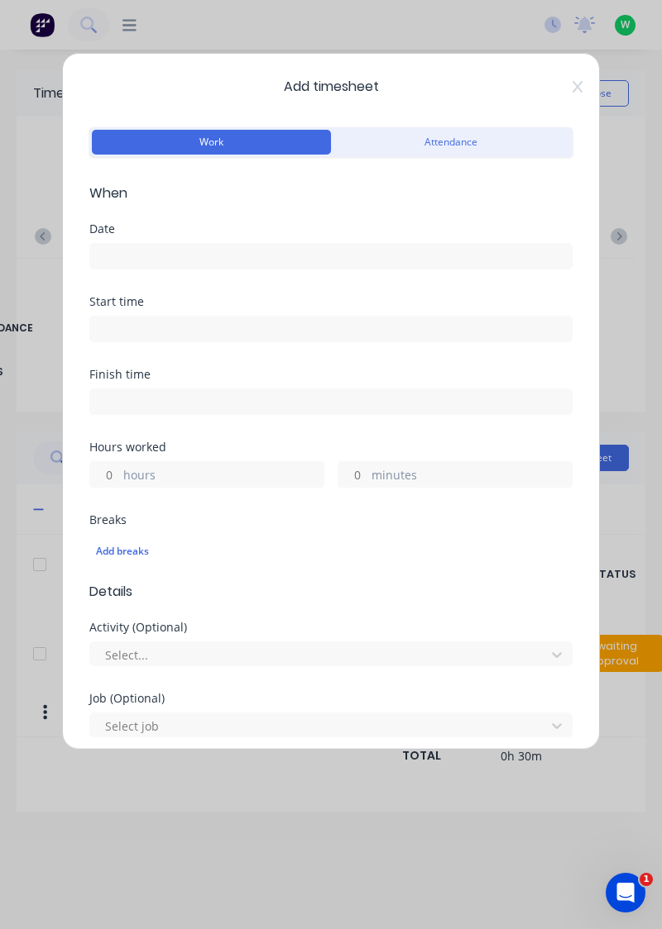
click at [208, 252] on input at bounding box center [330, 256] width 481 height 25
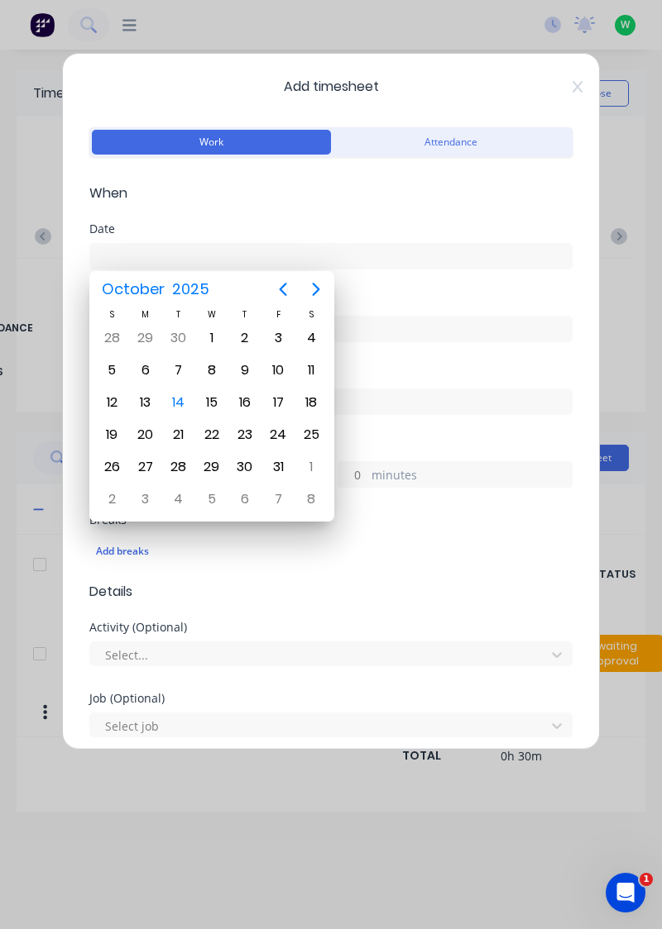
click at [175, 403] on div "14" at bounding box center [178, 402] width 25 height 25
type input "[DATE]"
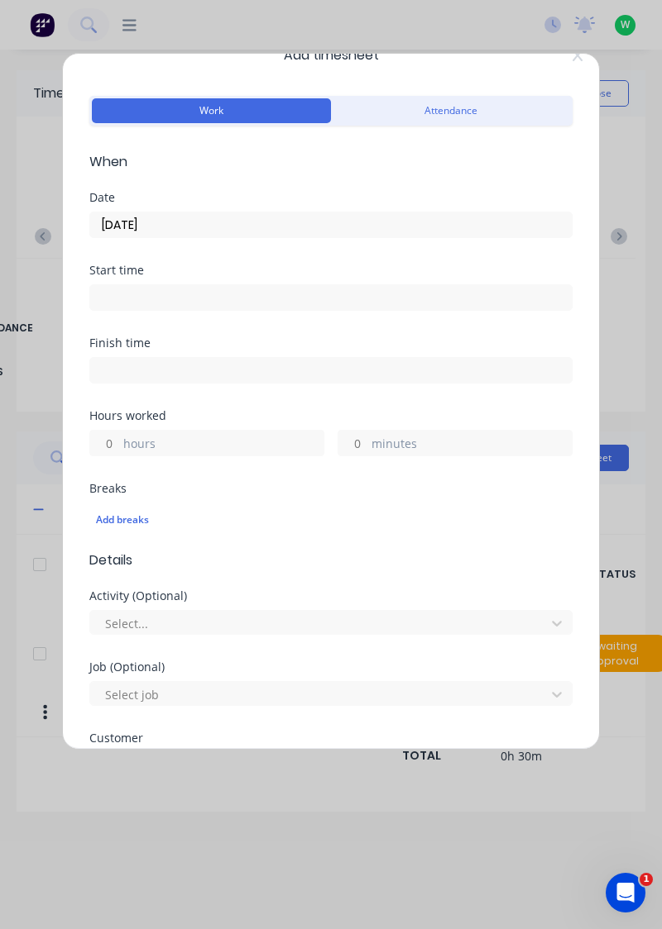
scroll to position [80, 0]
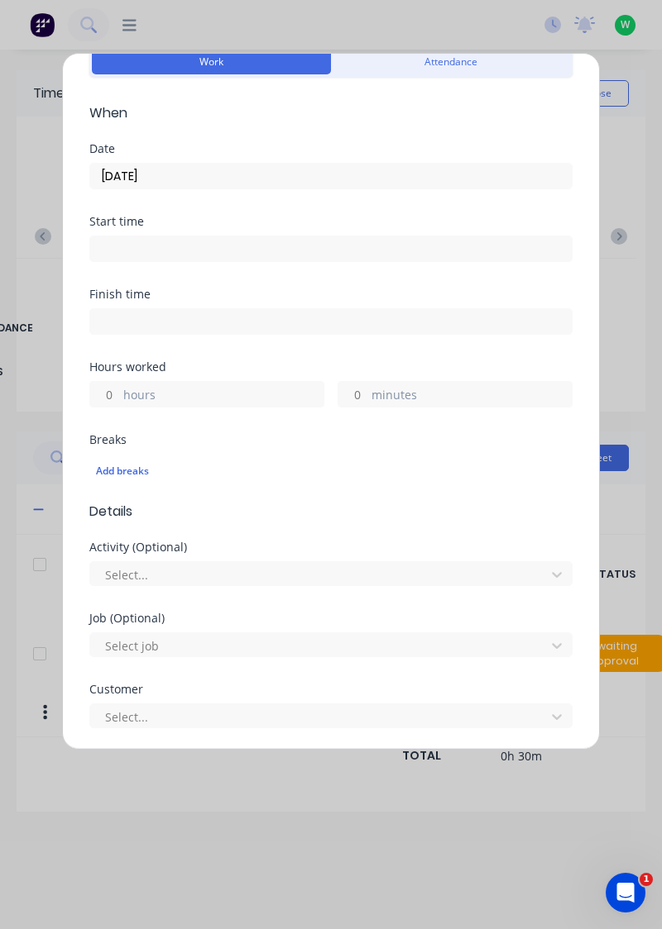
click at [207, 395] on label "hours" at bounding box center [223, 396] width 200 height 21
click at [119, 395] on input "hours" at bounding box center [104, 394] width 29 height 25
type input "7.5"
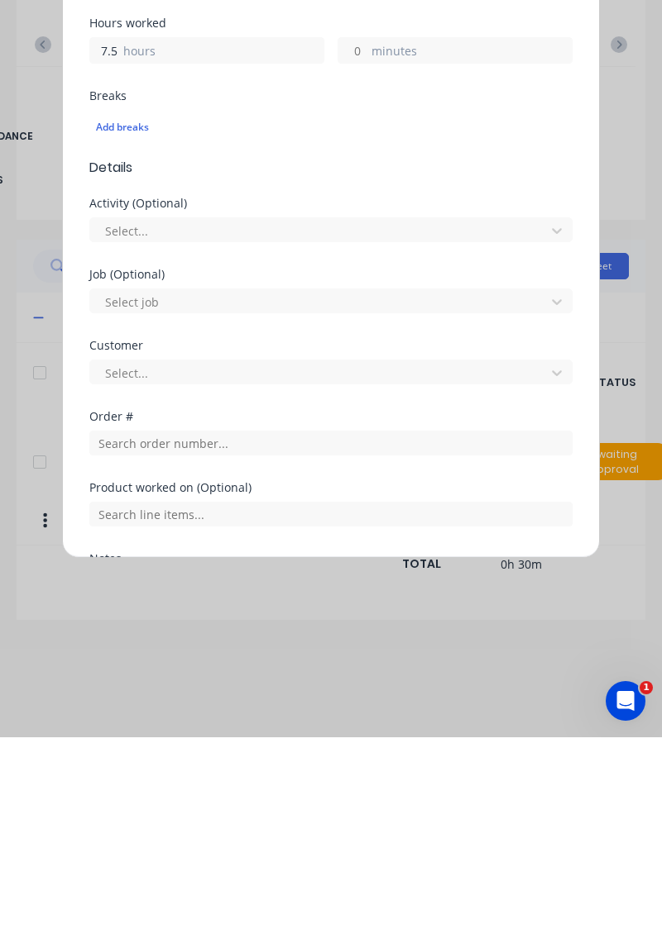
scroll to position [296, 0]
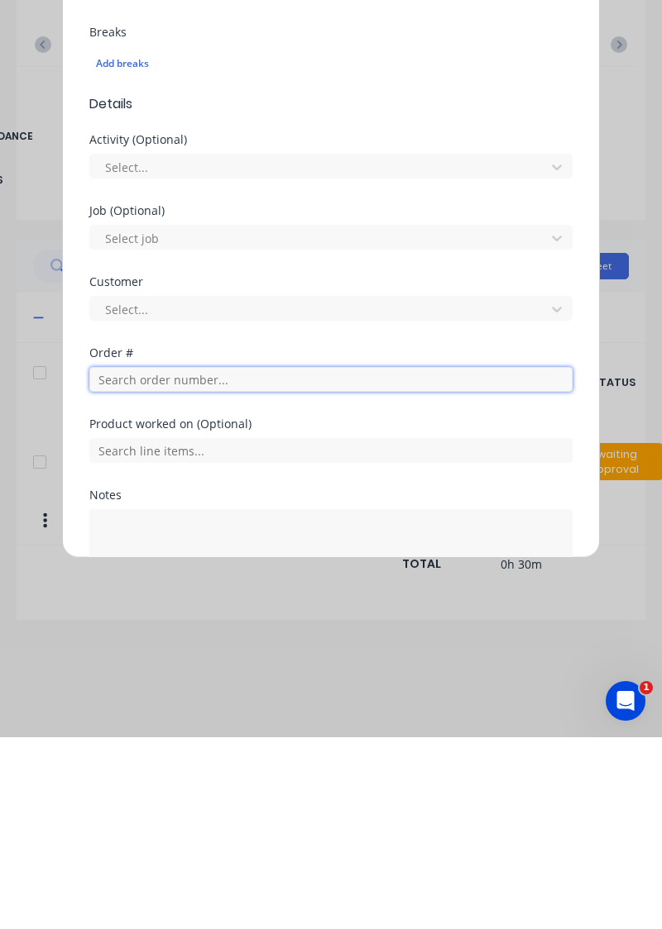
click at [227, 572] on input "text" at bounding box center [330, 571] width 483 height 25
type input "17943"
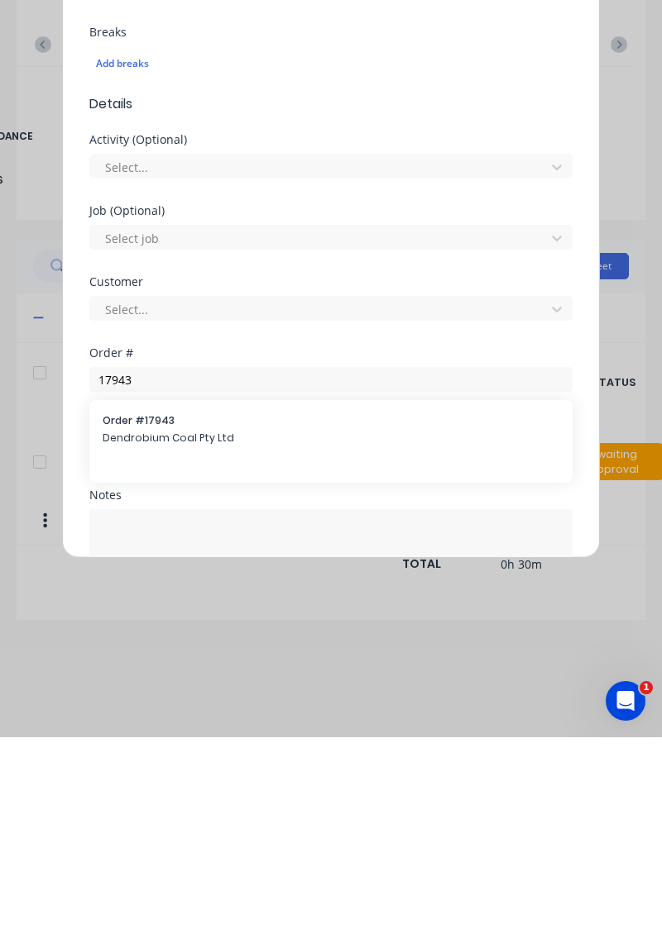
click at [179, 633] on span "Dendrobium Coal Pty Ltd" at bounding box center [331, 630] width 456 height 15
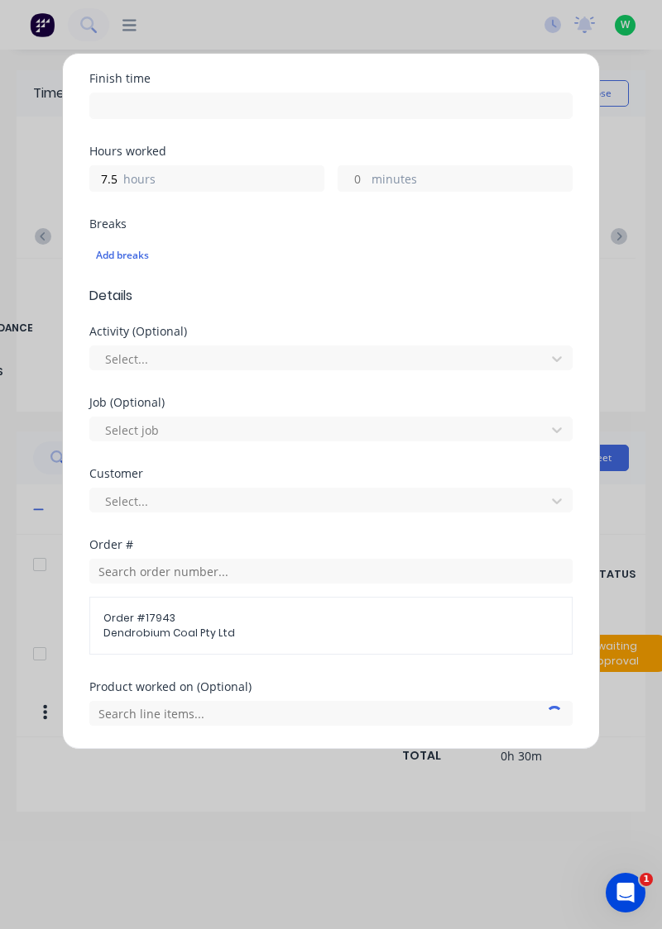
click at [222, 637] on span "Dendrobium Coal Pty Ltd" at bounding box center [330, 633] width 455 height 15
click at [184, 632] on span "Dendrobium Coal Pty Ltd" at bounding box center [330, 633] width 455 height 15
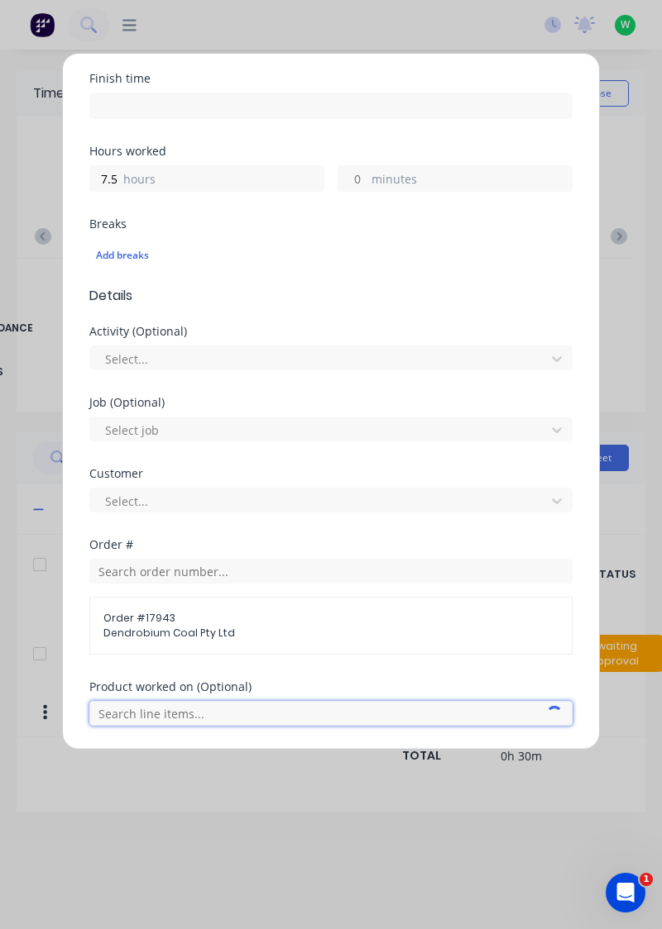
click at [318, 714] on input "text" at bounding box center [330, 713] width 483 height 25
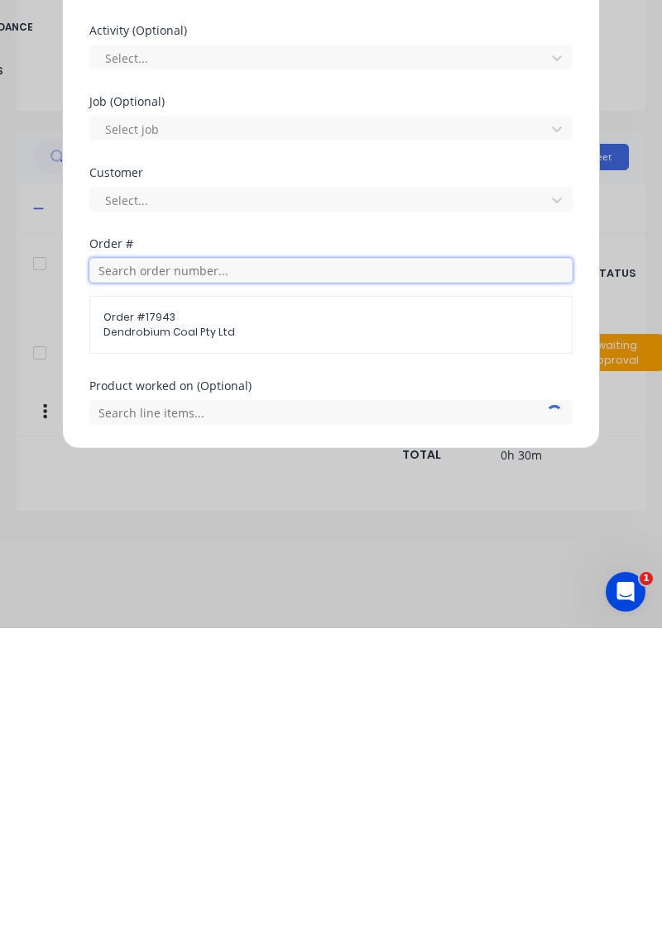
click at [204, 565] on input "text" at bounding box center [330, 571] width 483 height 25
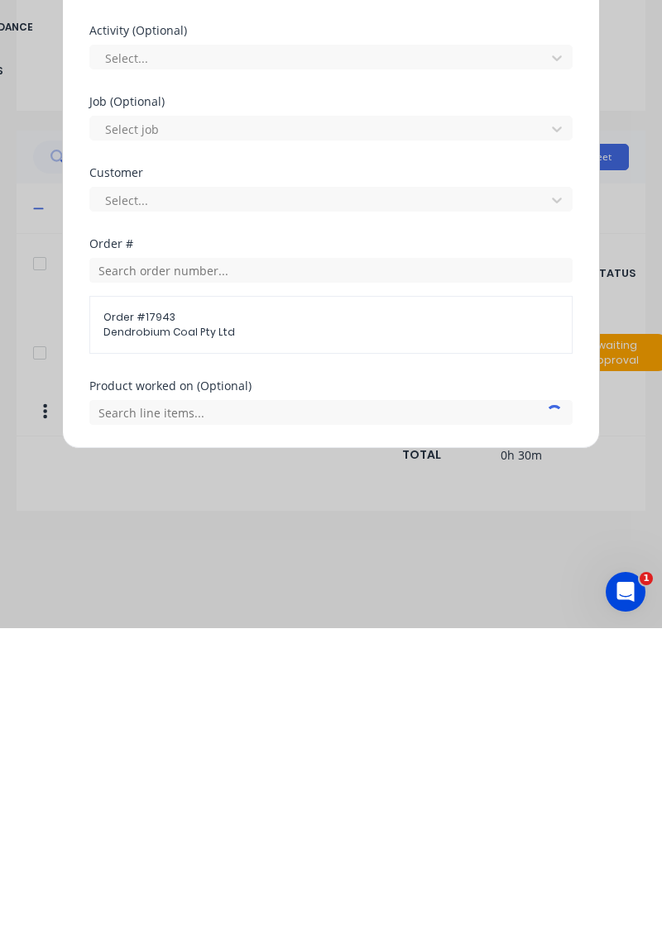
click at [184, 616] on span "Order # 17943" at bounding box center [330, 618] width 455 height 15
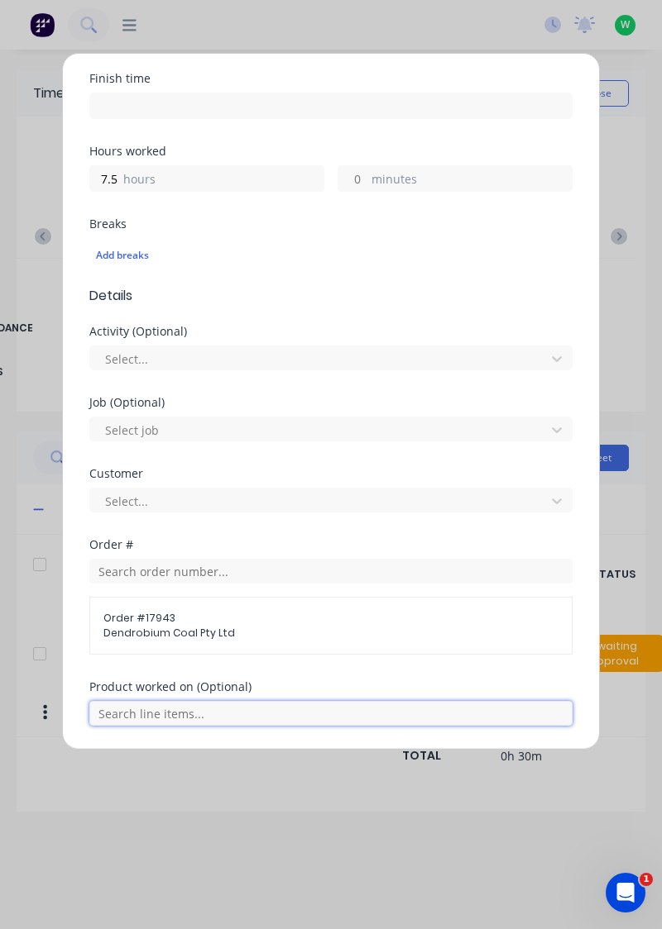
click at [187, 711] on input "text" at bounding box center [330, 713] width 483 height 25
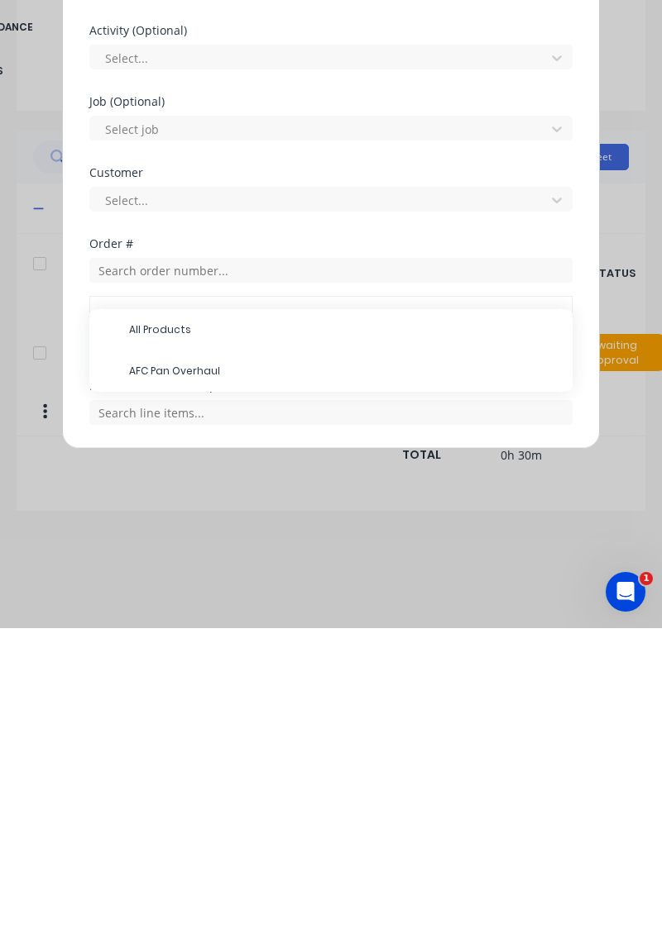
click at [203, 665] on span "AFC Pan Overhaul" at bounding box center [344, 672] width 430 height 15
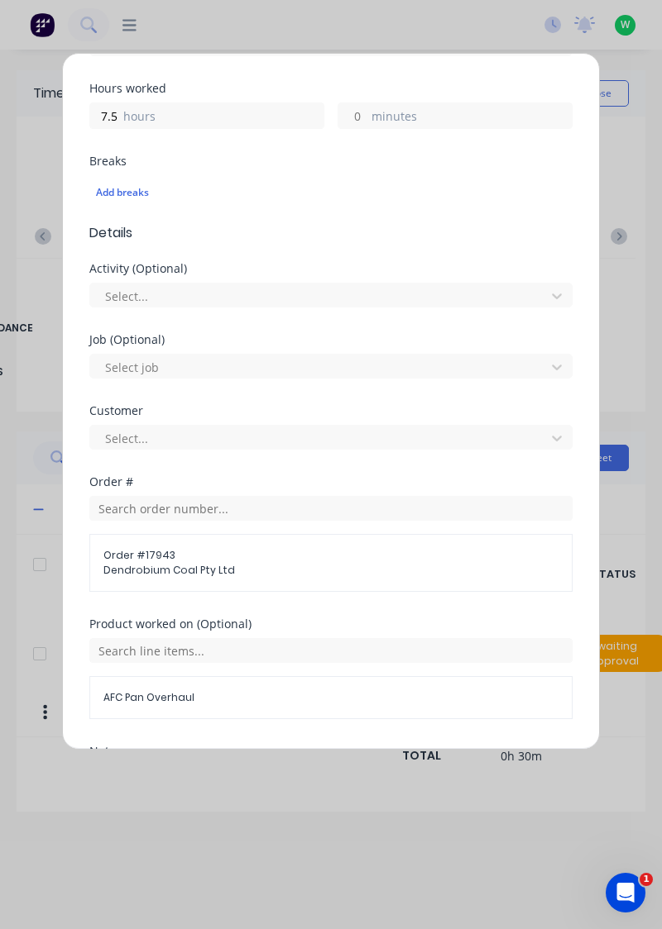
scroll to position [483, 0]
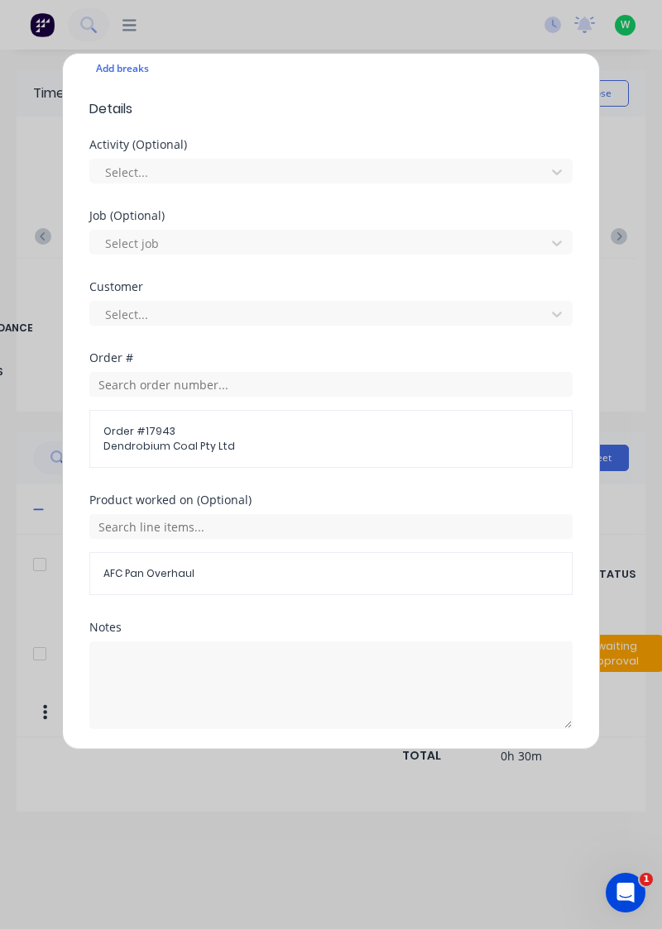
click at [276, 769] on button "Add manual time entry" at bounding box center [292, 769] width 140 height 26
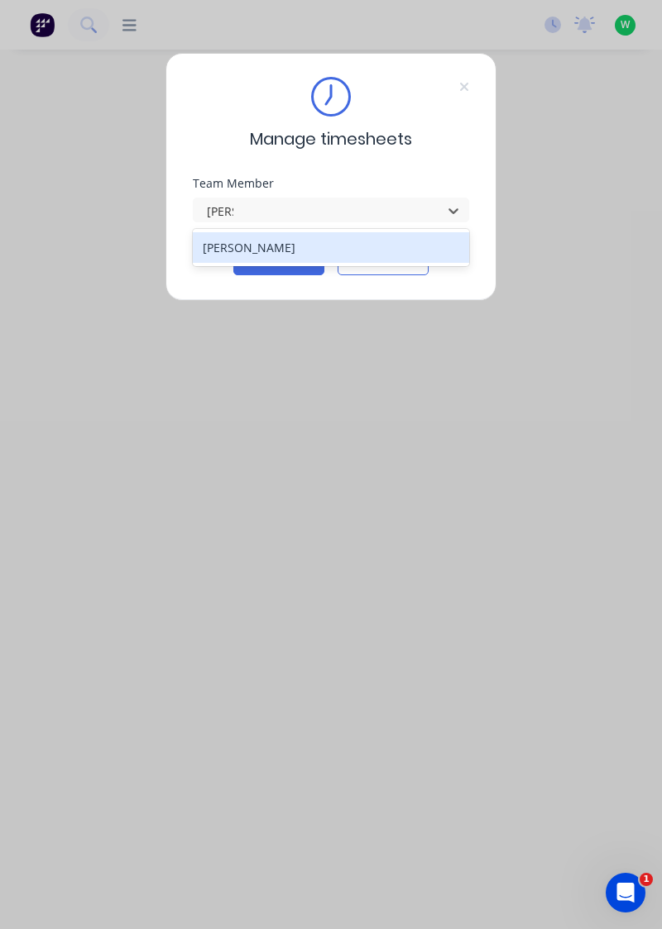
click at [222, 241] on div "[PERSON_NAME]" at bounding box center [331, 247] width 277 height 31
type input "sam"
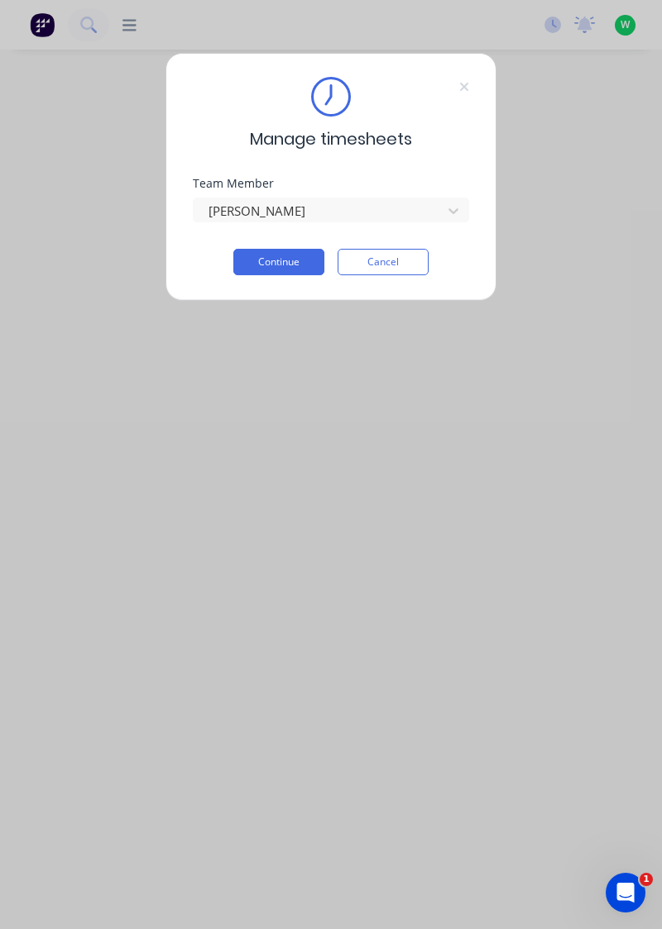
click at [276, 266] on button "Continue" at bounding box center [278, 262] width 91 height 26
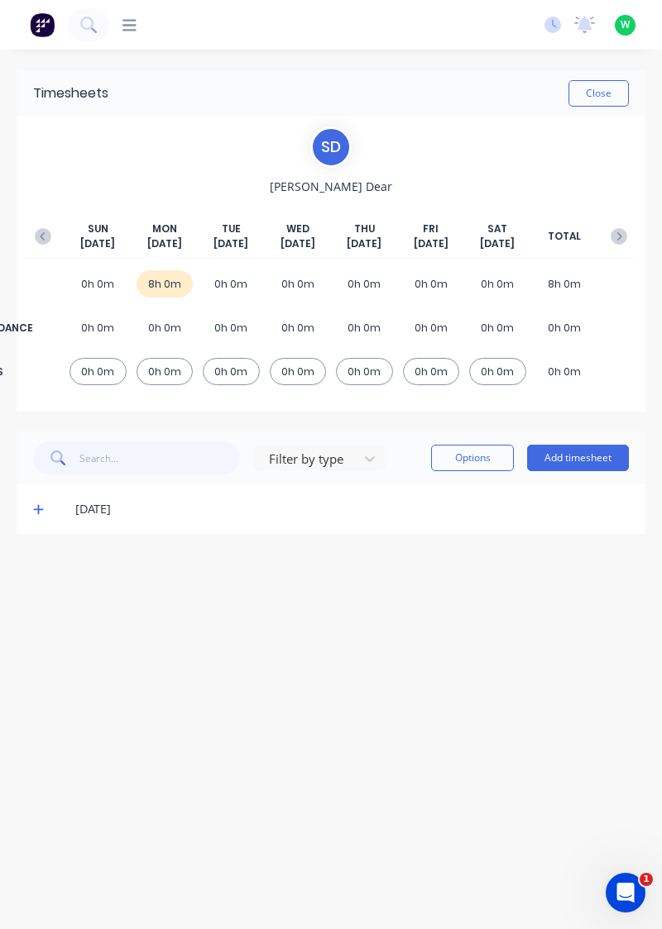
click at [46, 514] on span at bounding box center [41, 509] width 16 height 17
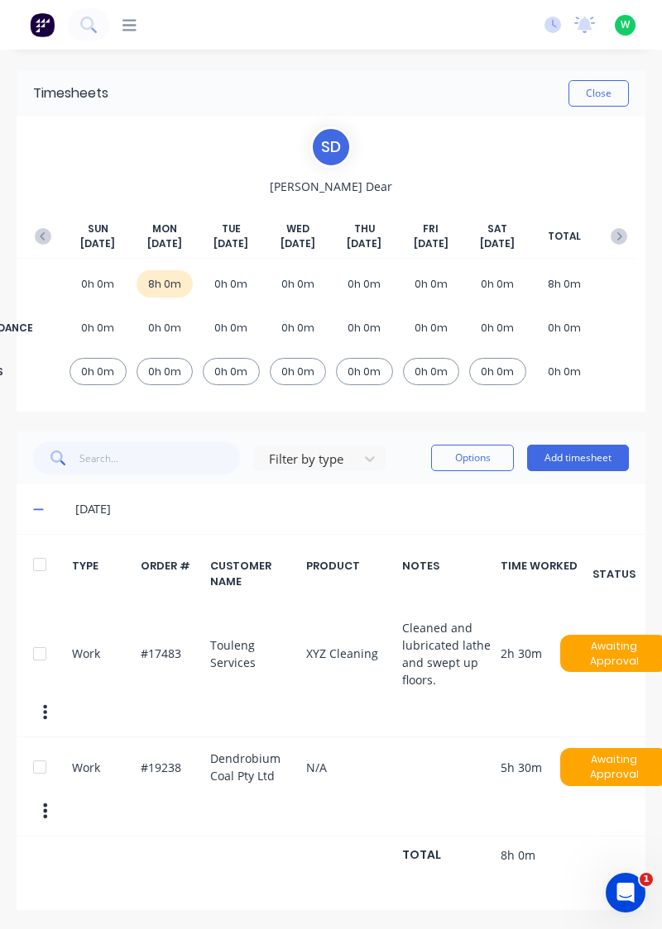
click at [41, 516] on span at bounding box center [41, 509] width 16 height 17
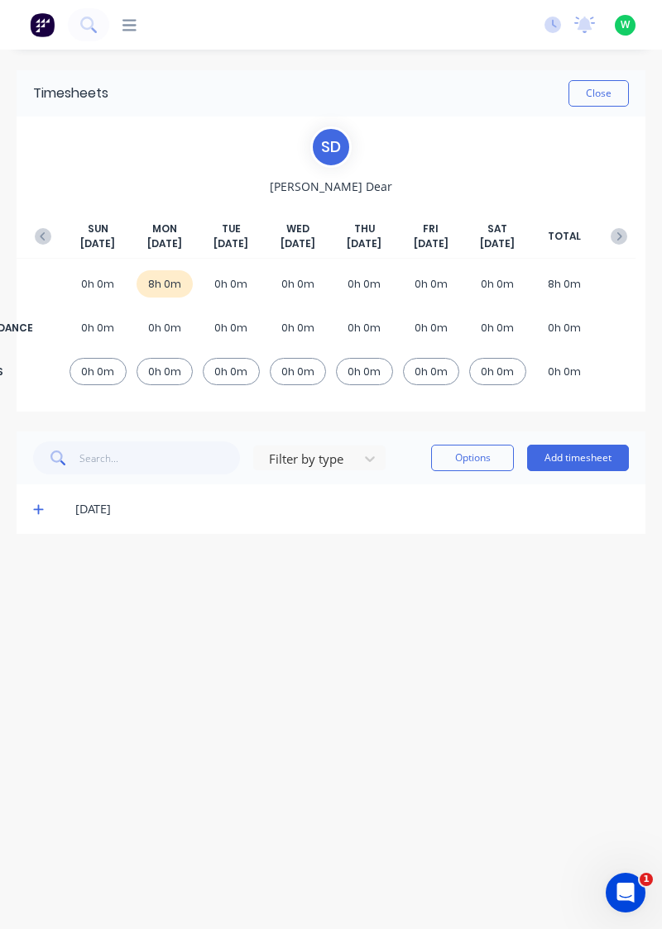
click at [45, 514] on span at bounding box center [41, 509] width 16 height 17
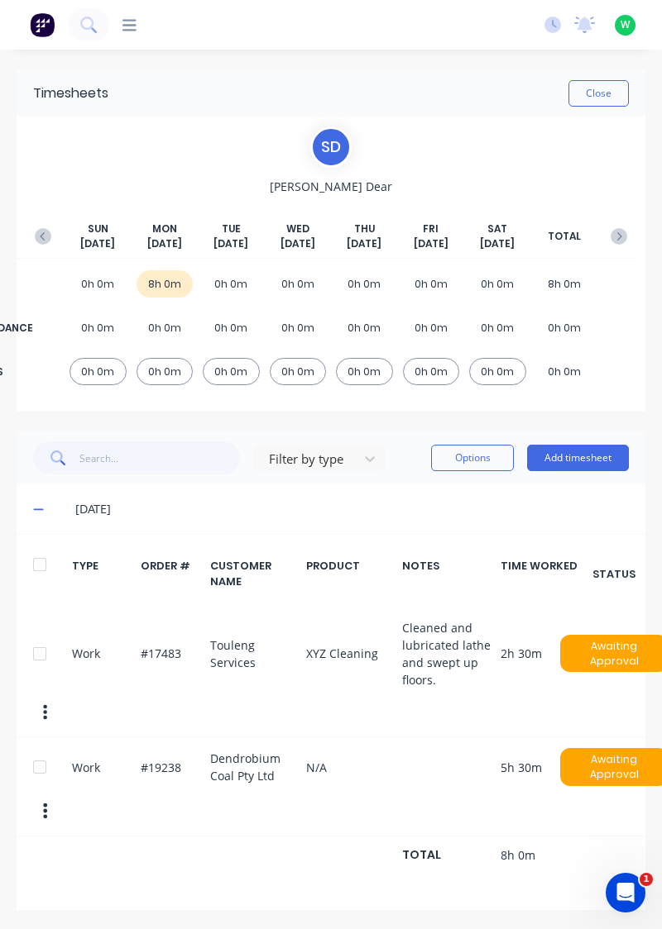
click at [593, 460] on button "Add timesheet" at bounding box center [578, 458] width 102 height 26
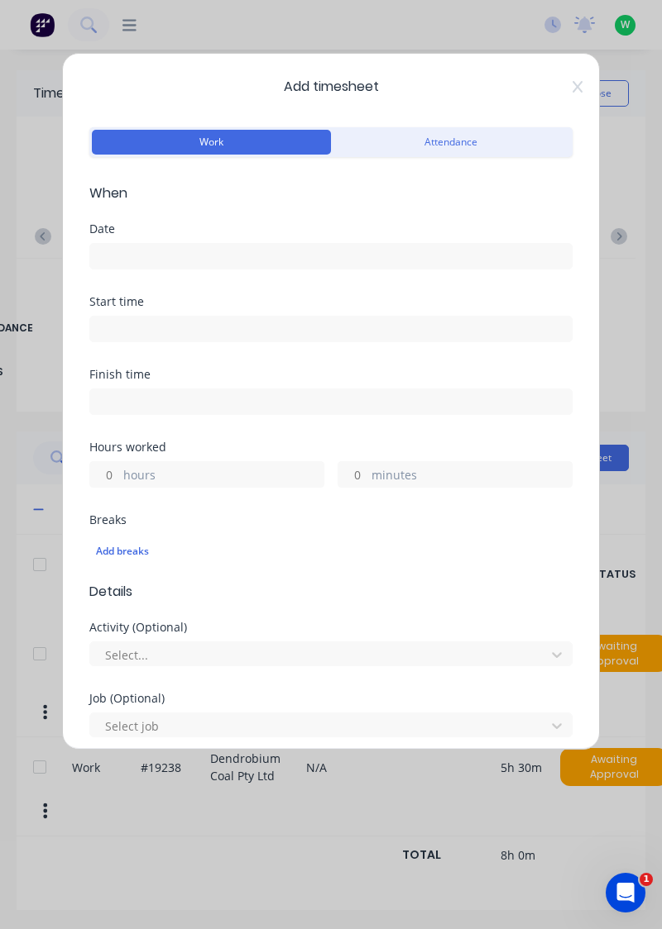
click at [96, 483] on input "hours" at bounding box center [104, 474] width 29 height 25
type input "1"
click at [350, 474] on input "minutes" at bounding box center [352, 474] width 29 height 25
type input "30"
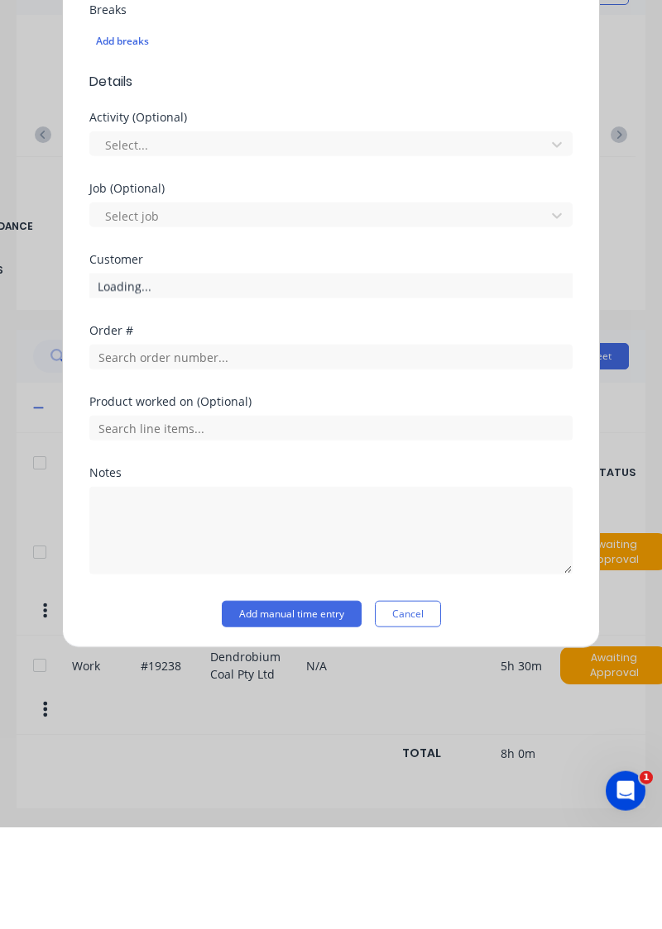
scroll to position [356, 0]
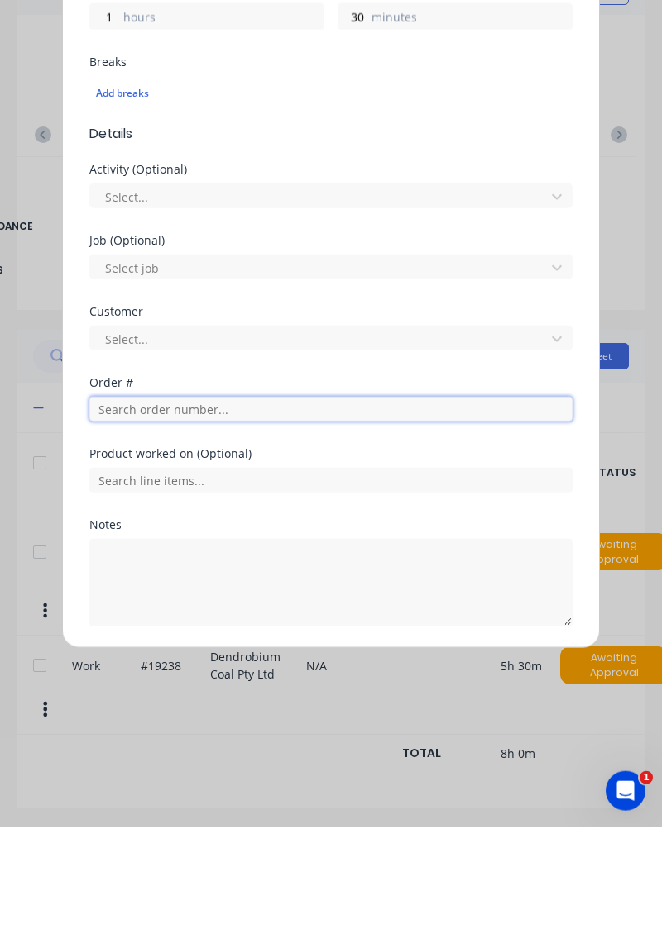
click at [270, 503] on input "text" at bounding box center [330, 511] width 483 height 25
type input "17483"
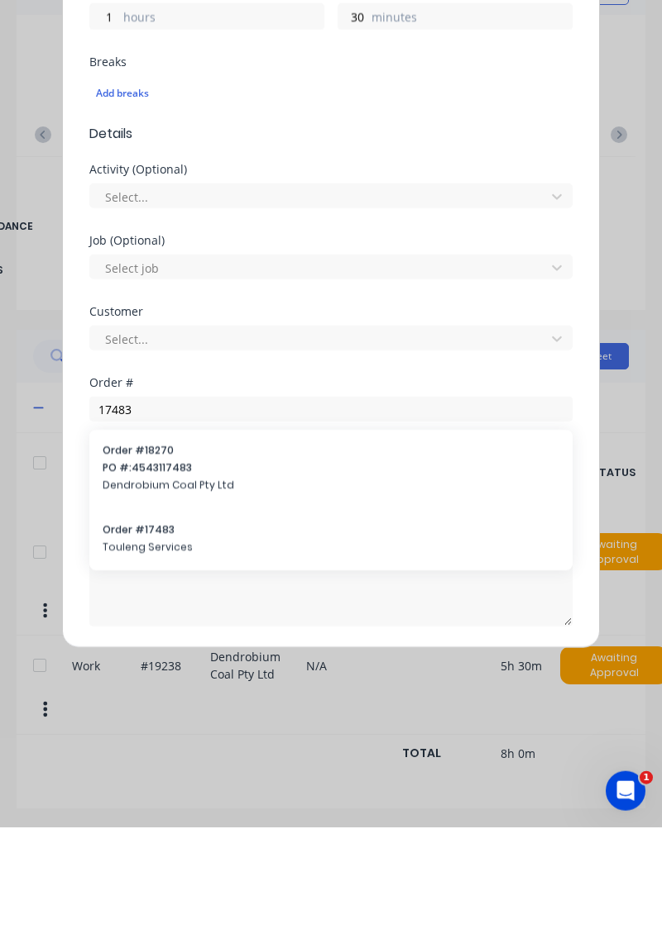
click at [122, 642] on span "Touleng Services" at bounding box center [331, 649] width 456 height 15
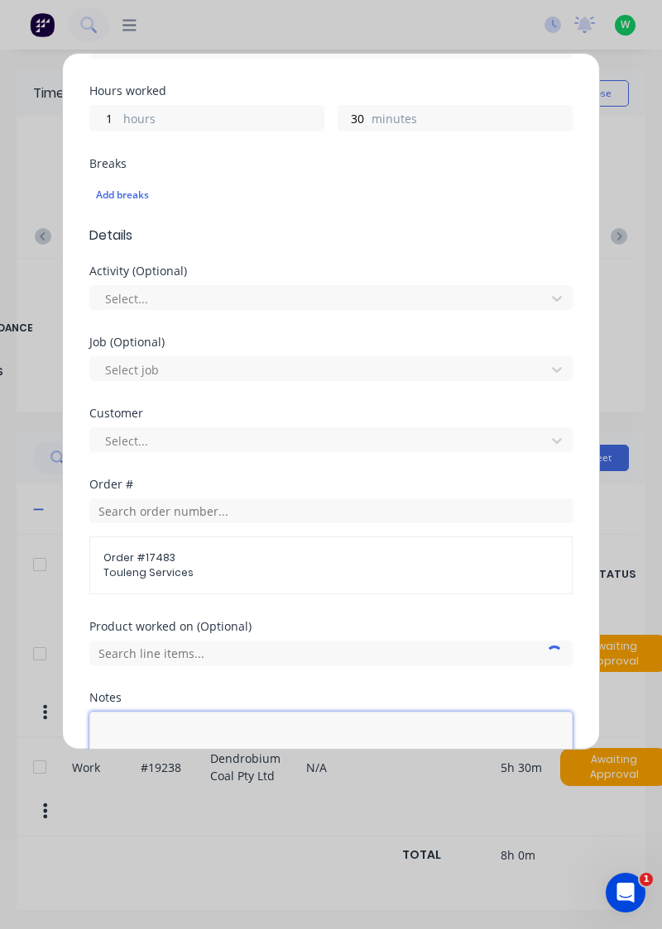
click at [143, 728] on textarea at bounding box center [330, 756] width 483 height 88
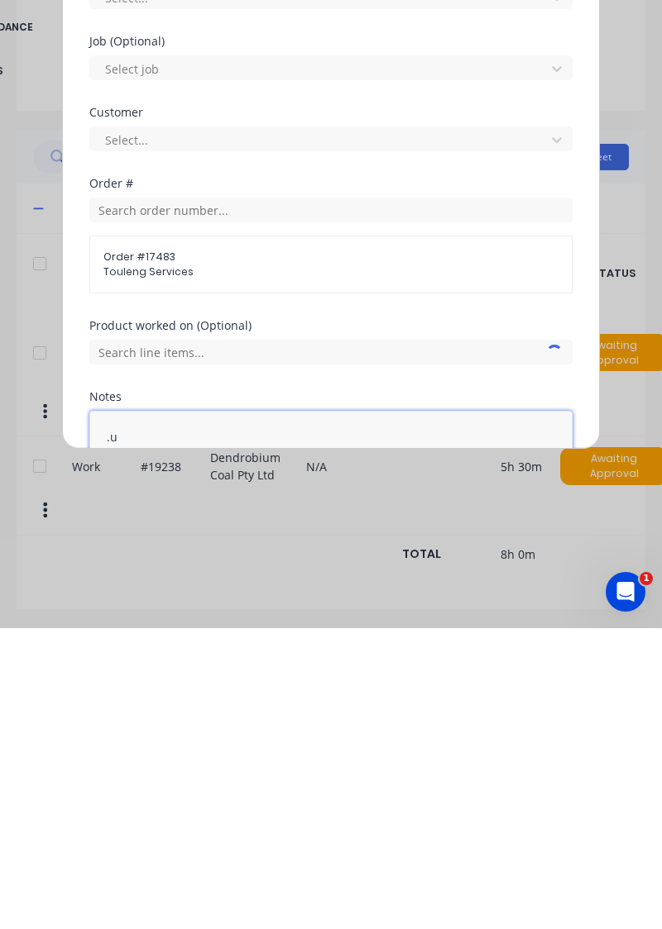
type textarea "."
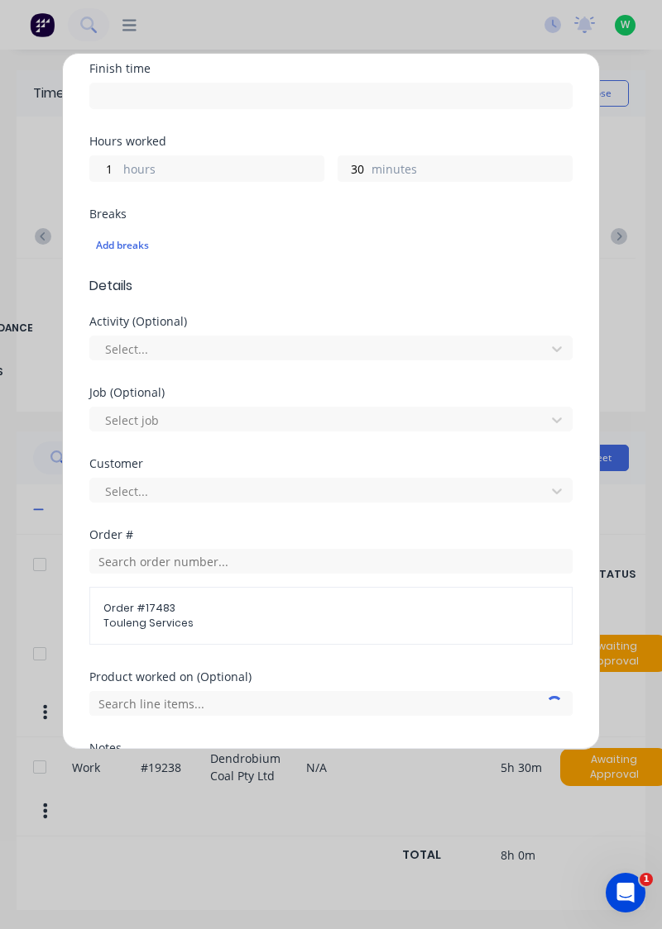
scroll to position [326, 0]
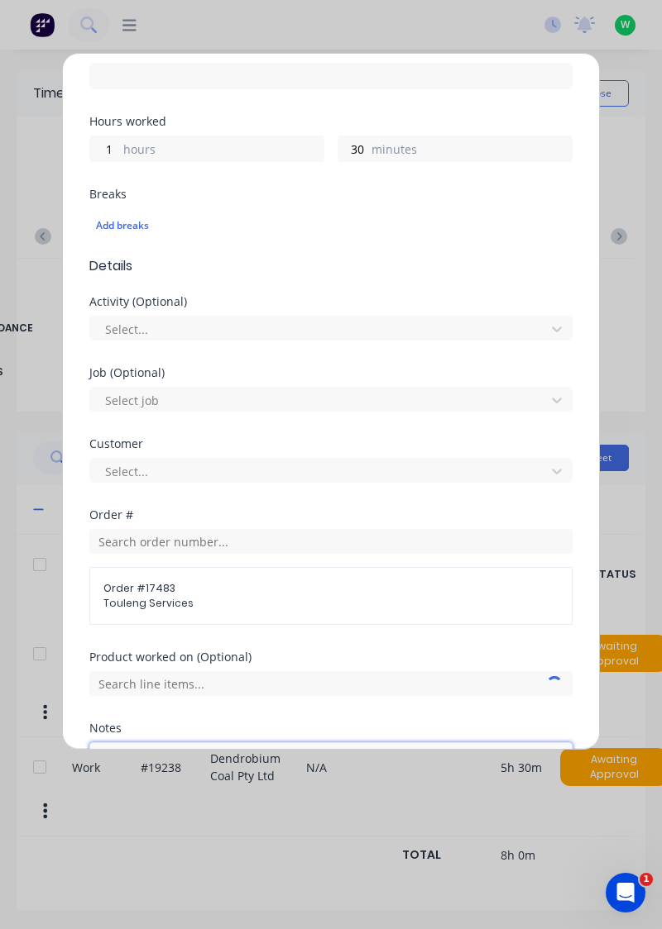
type textarea "Lubricated laithe, fix water filter for bubbler."
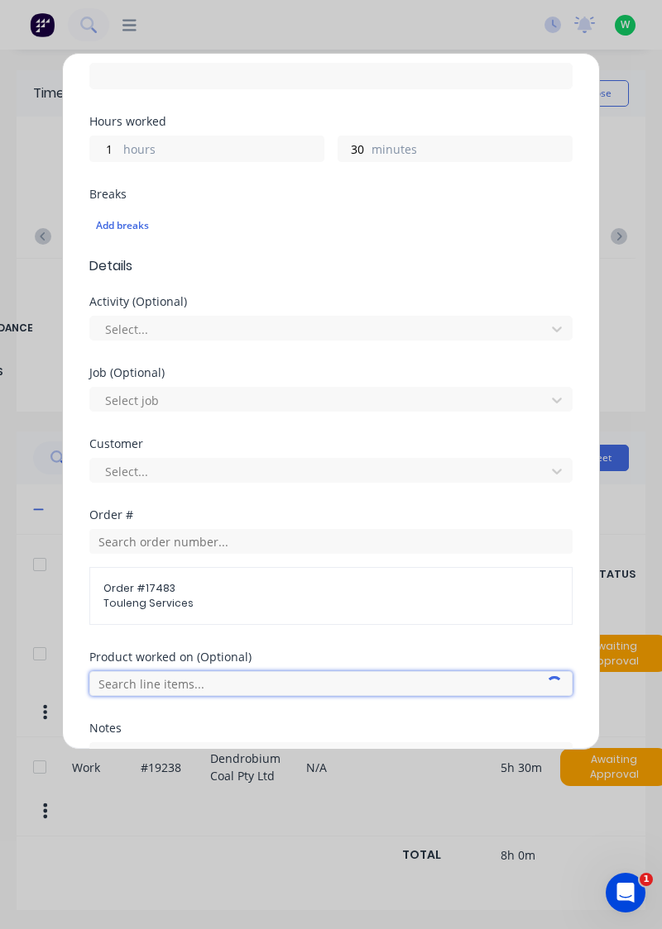
click at [327, 686] on input "text" at bounding box center [330, 683] width 483 height 25
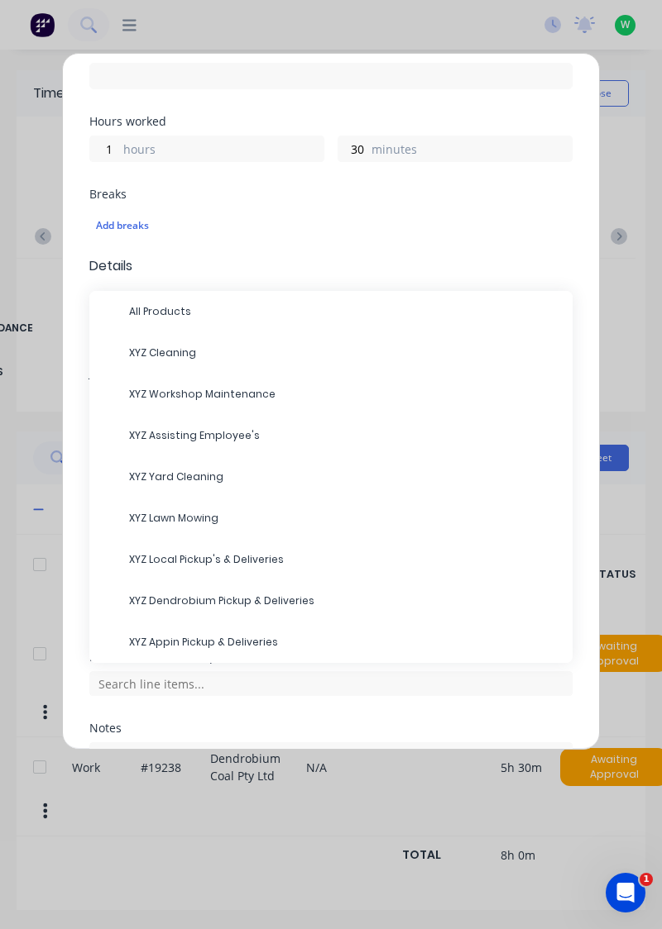
click at [268, 390] on span "XYZ Workshop Maintenance" at bounding box center [344, 394] width 430 height 15
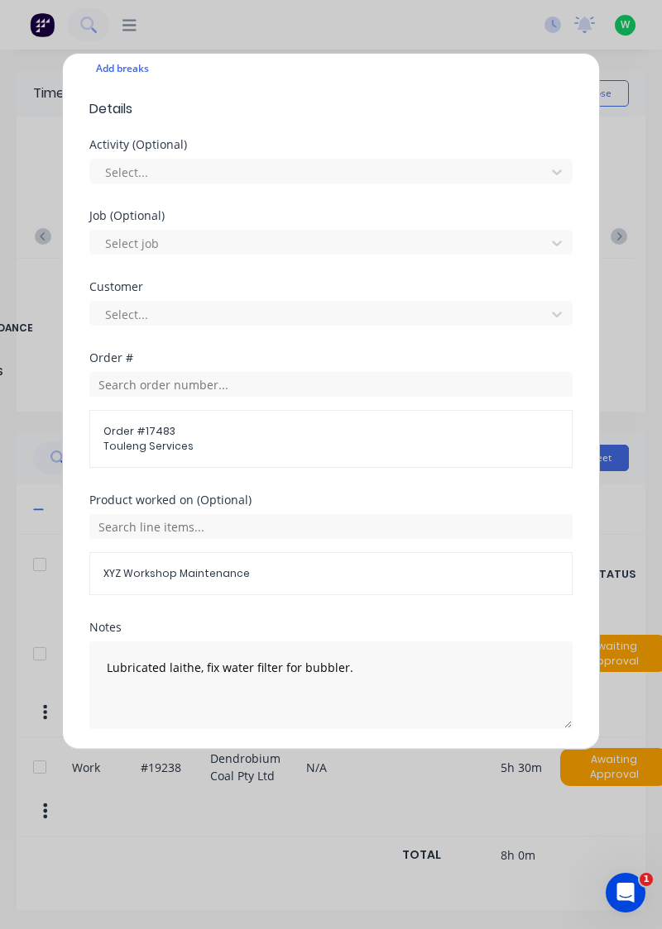
click at [322, 771] on button "Add manual time entry" at bounding box center [292, 769] width 140 height 26
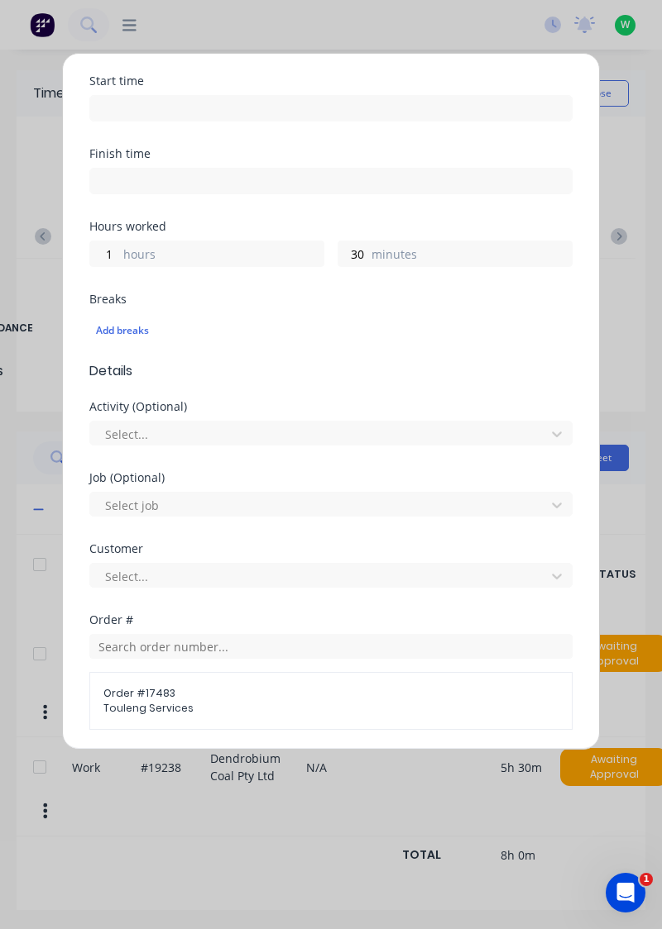
scroll to position [0, 0]
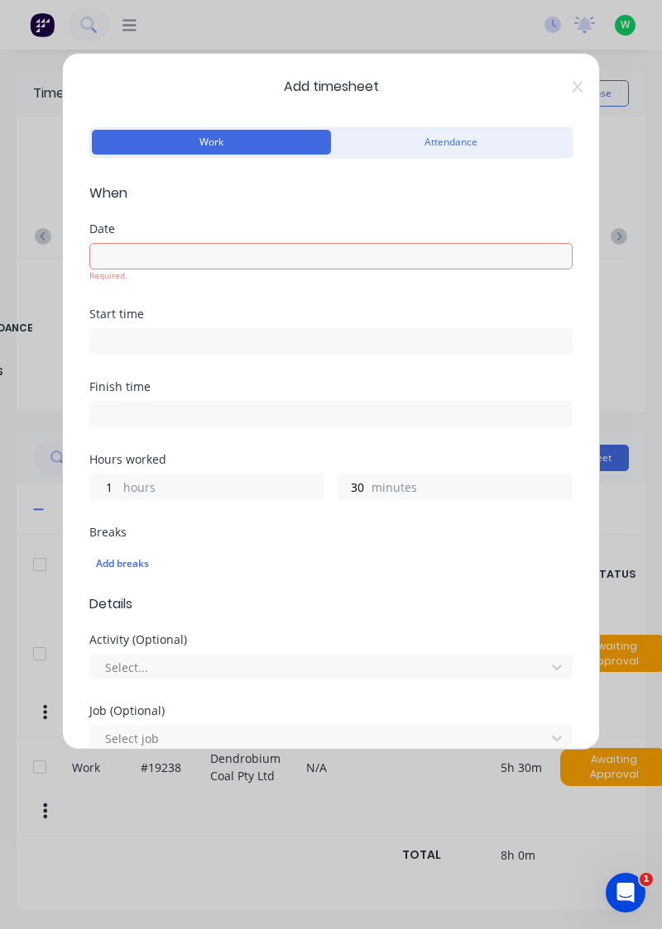
click at [202, 260] on input at bounding box center [330, 256] width 481 height 25
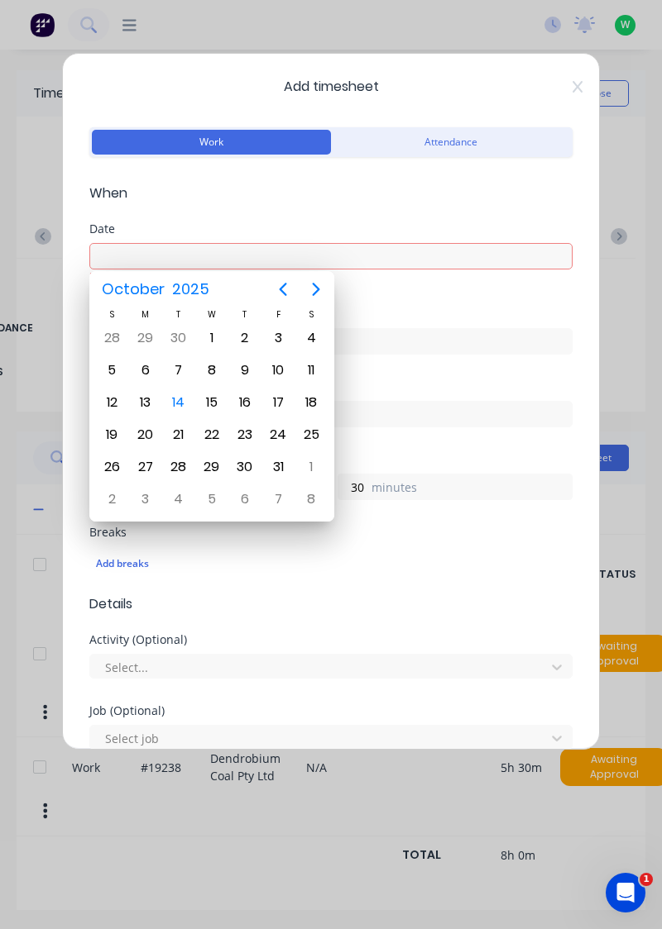
click at [177, 390] on div "14" at bounding box center [178, 402] width 25 height 25
type input "[DATE]"
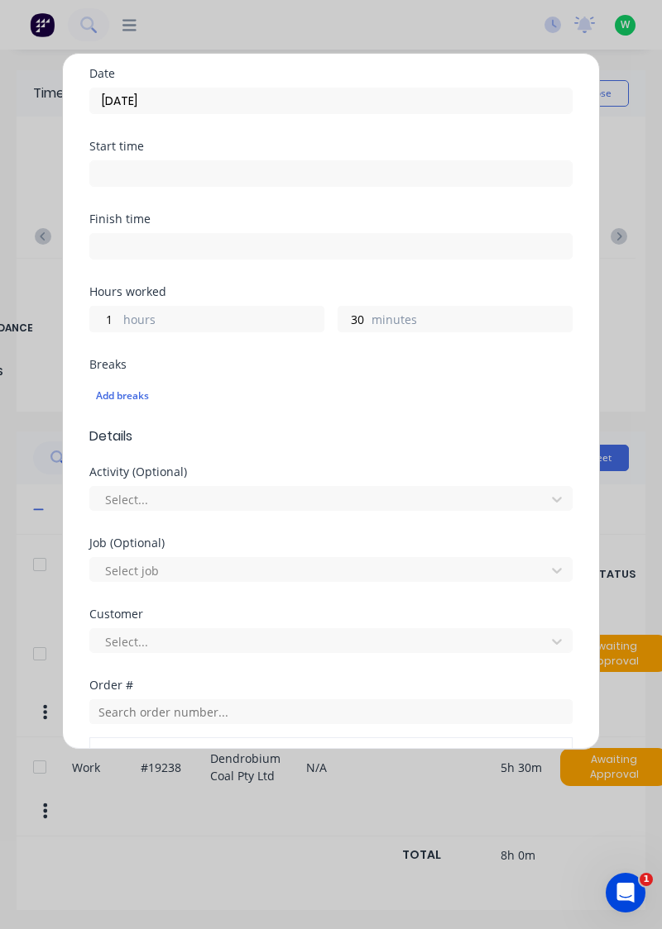
scroll to position [483, 0]
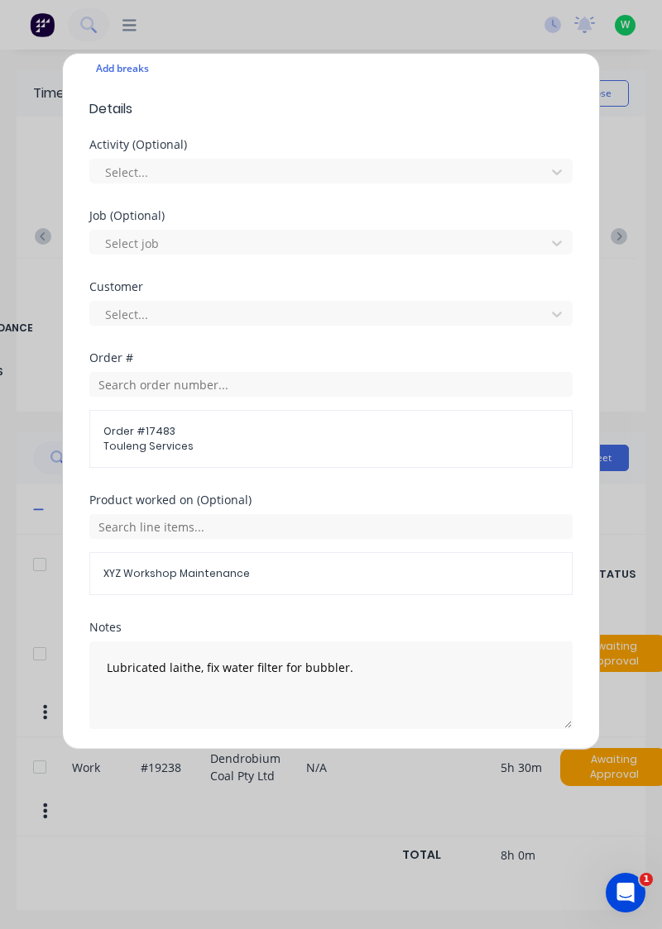
click at [316, 769] on button "Add manual time entry" at bounding box center [292, 769] width 140 height 26
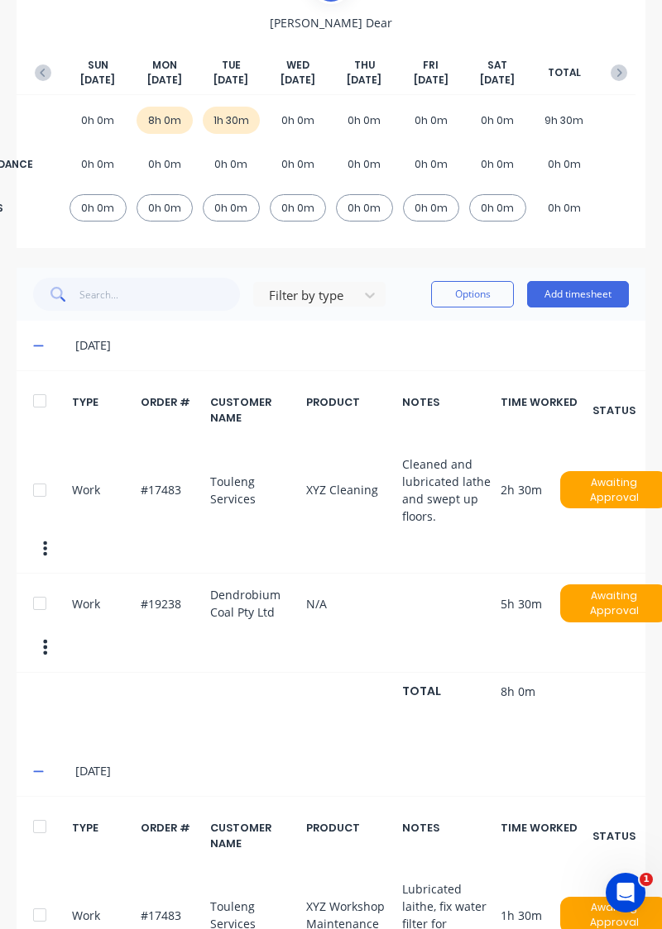
scroll to position [250, 0]
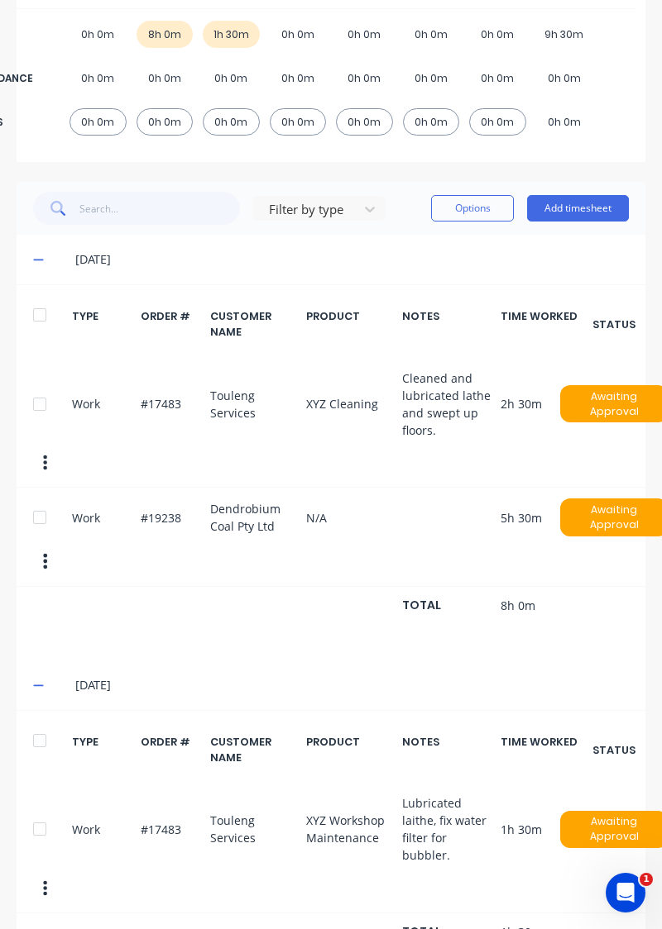
click at [591, 210] on button "Add timesheet" at bounding box center [578, 208] width 102 height 26
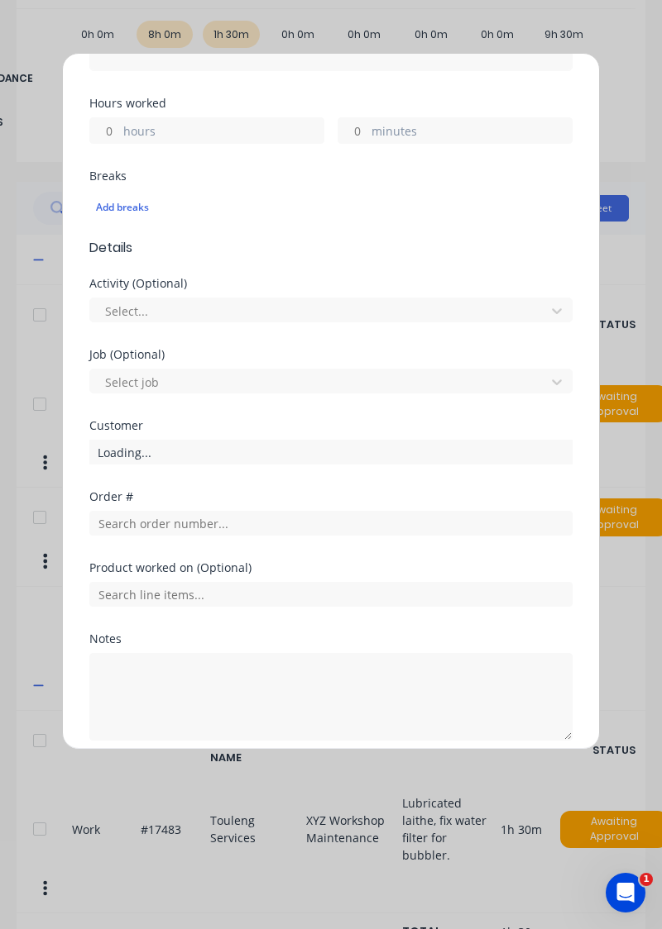
scroll to position [356, 0]
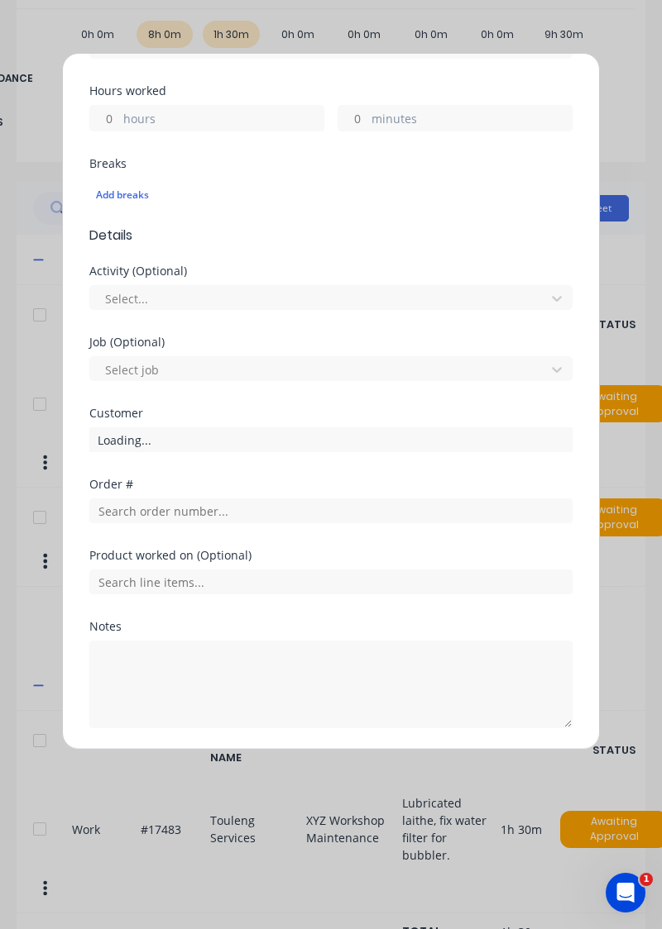
click at [437, 775] on button "Cancel" at bounding box center [408, 768] width 66 height 26
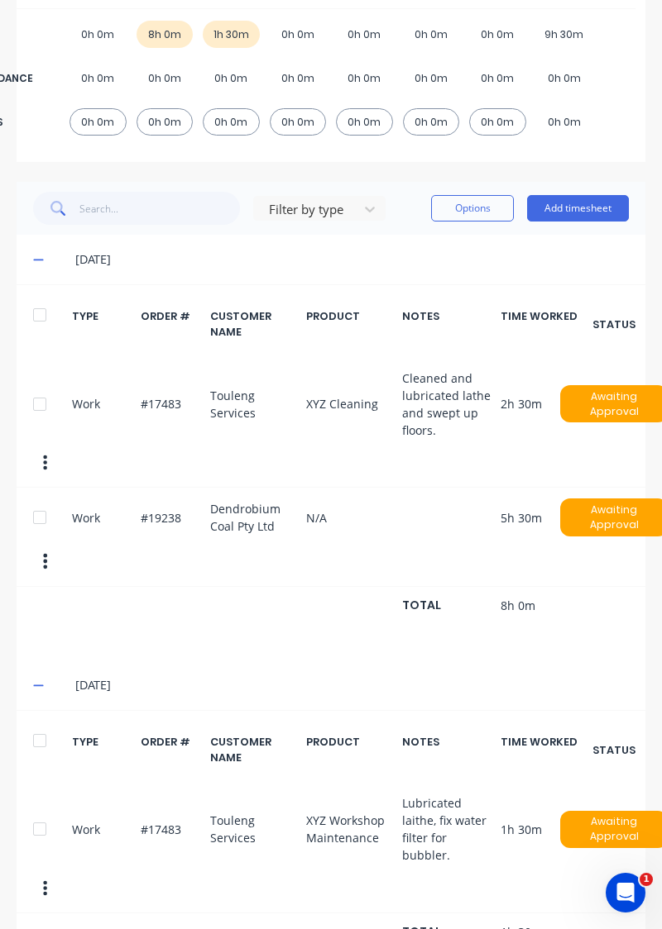
click at [579, 203] on button "Add timesheet" at bounding box center [578, 208] width 102 height 26
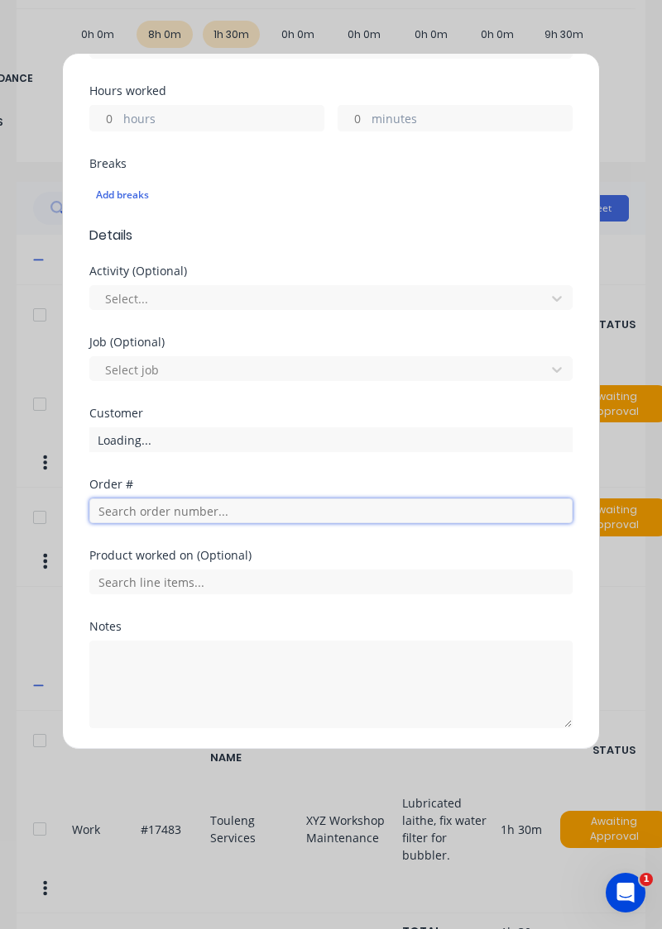
click at [267, 509] on input "text" at bounding box center [330, 511] width 483 height 25
type input "9"
type input "19238"
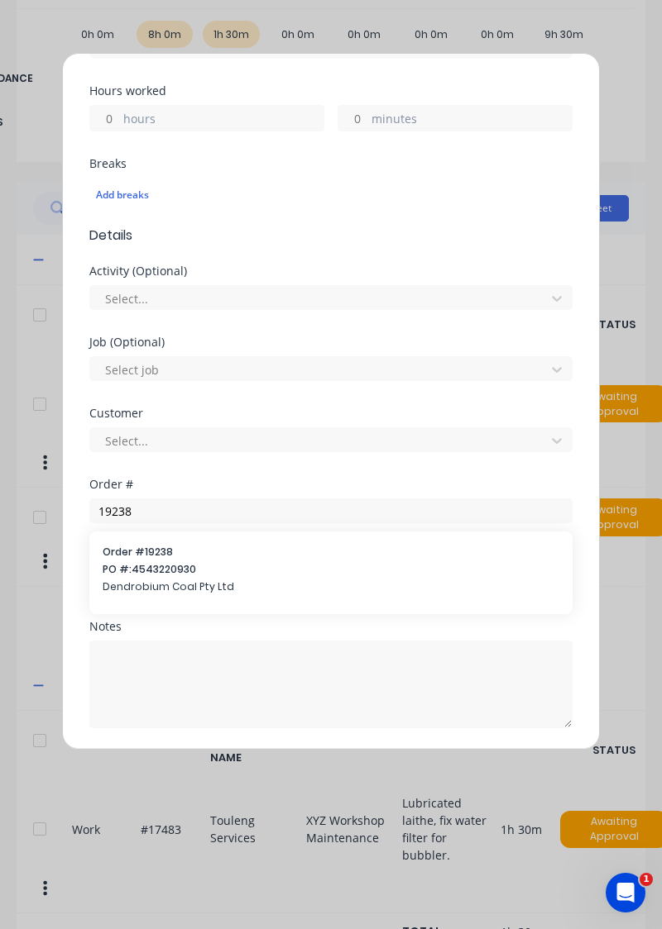
click at [129, 569] on span "PO #: 4543220930" at bounding box center [331, 569] width 456 height 15
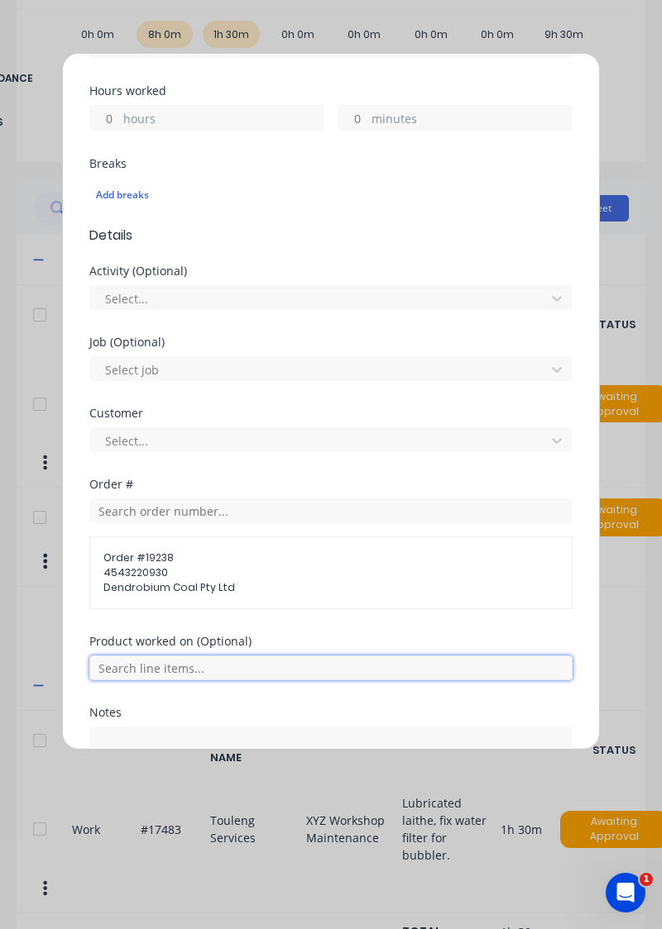
click at [111, 667] on input "text" at bounding box center [330, 668] width 483 height 25
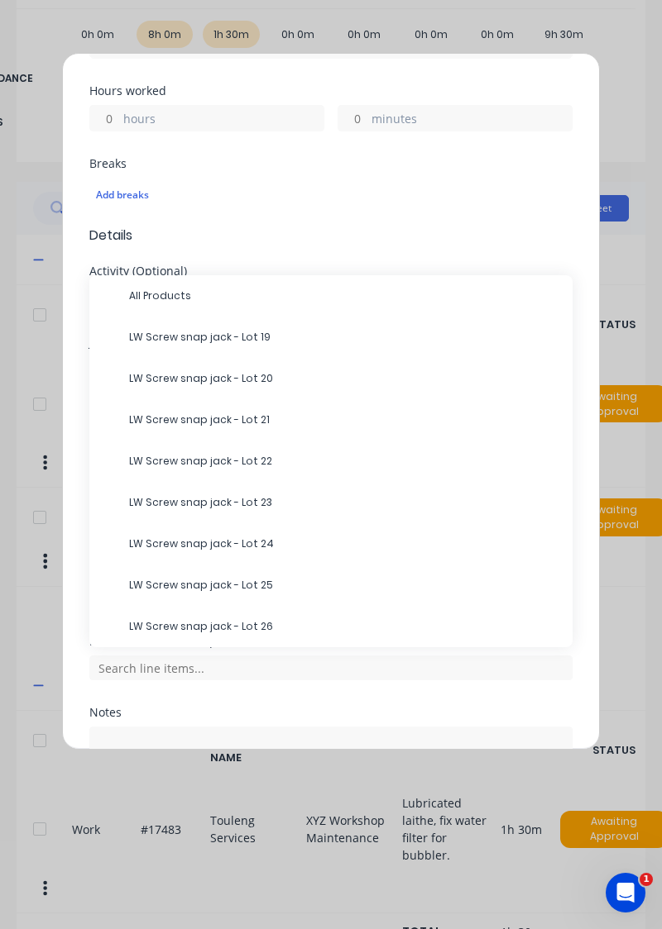
click at [146, 294] on span "All Products" at bounding box center [344, 296] width 430 height 15
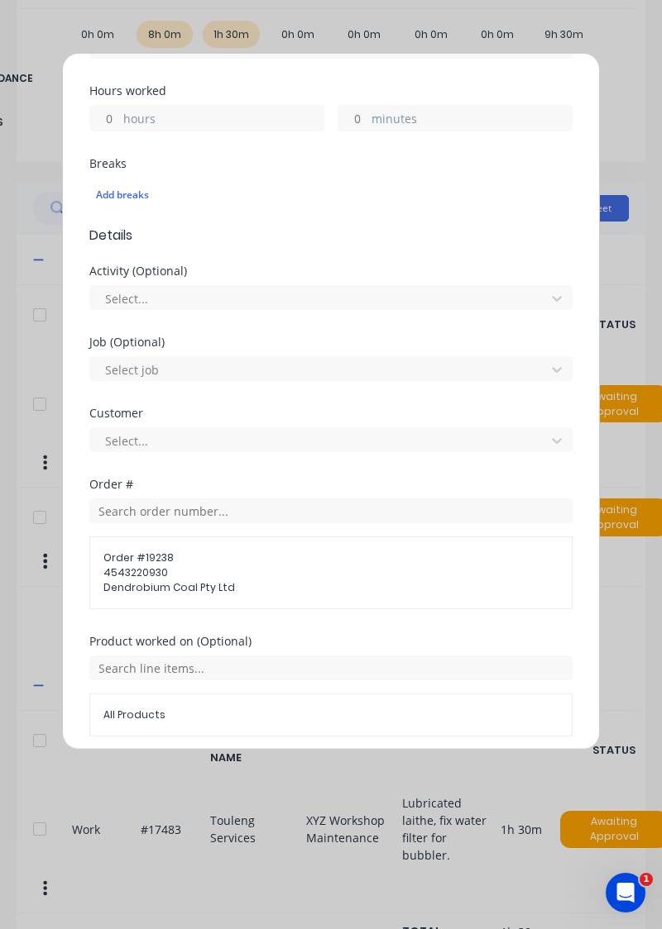
click at [106, 108] on input "hours" at bounding box center [104, 118] width 29 height 25
type input "6"
click at [349, 122] on input "minutes" at bounding box center [352, 118] width 29 height 25
type input "30"
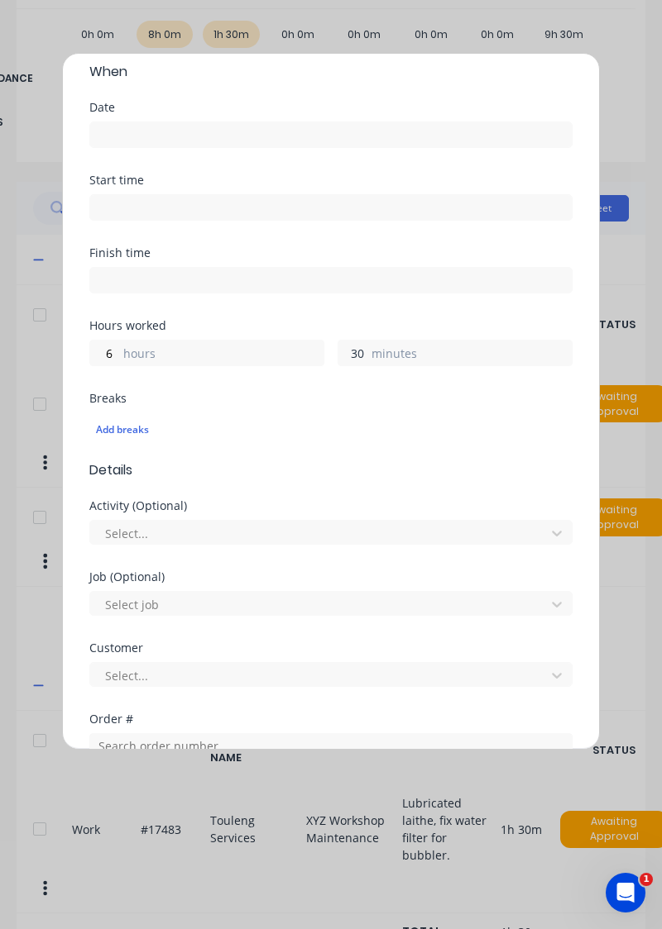
scroll to position [109, 0]
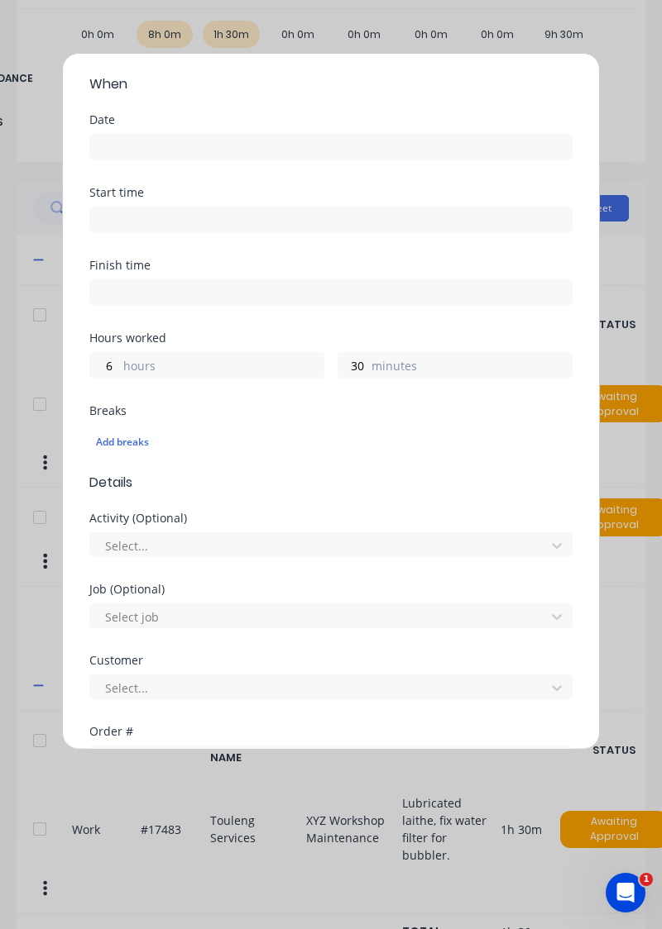
click at [111, 141] on input at bounding box center [330, 147] width 481 height 25
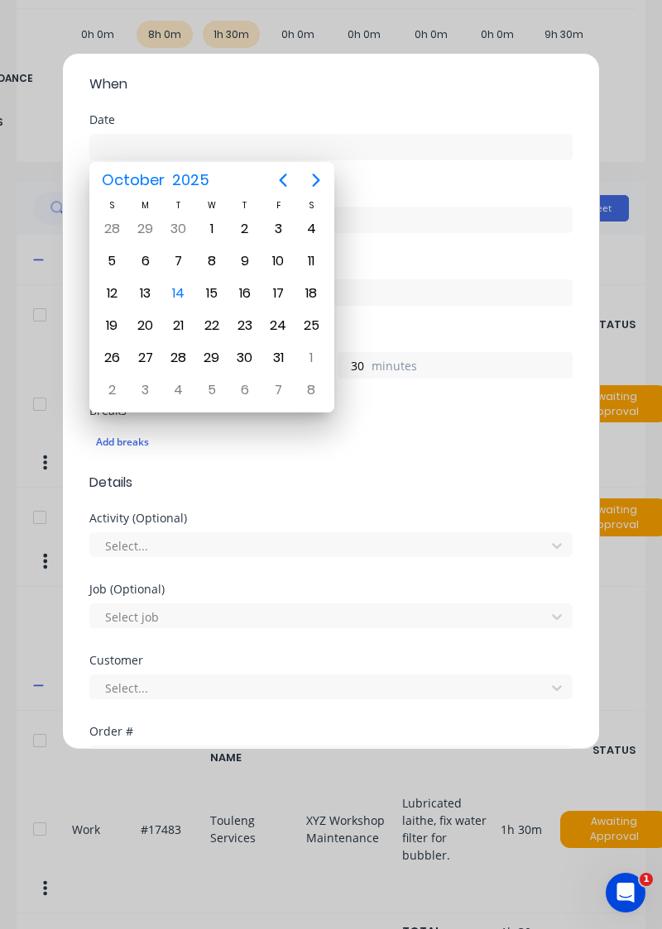
click at [180, 284] on div "14" at bounding box center [178, 293] width 25 height 25
type input "[DATE]"
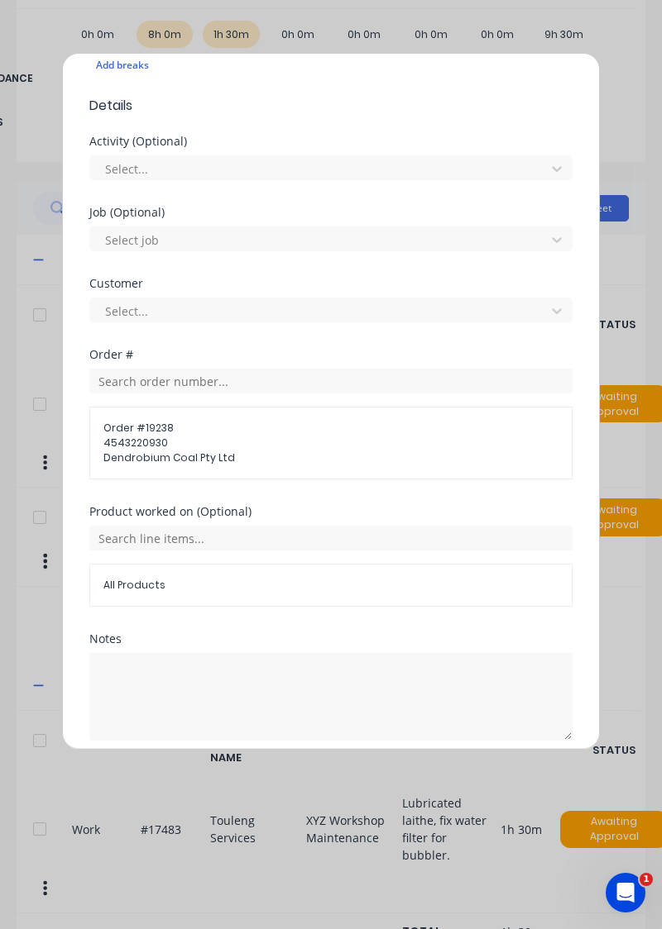
scroll to position [498, 0]
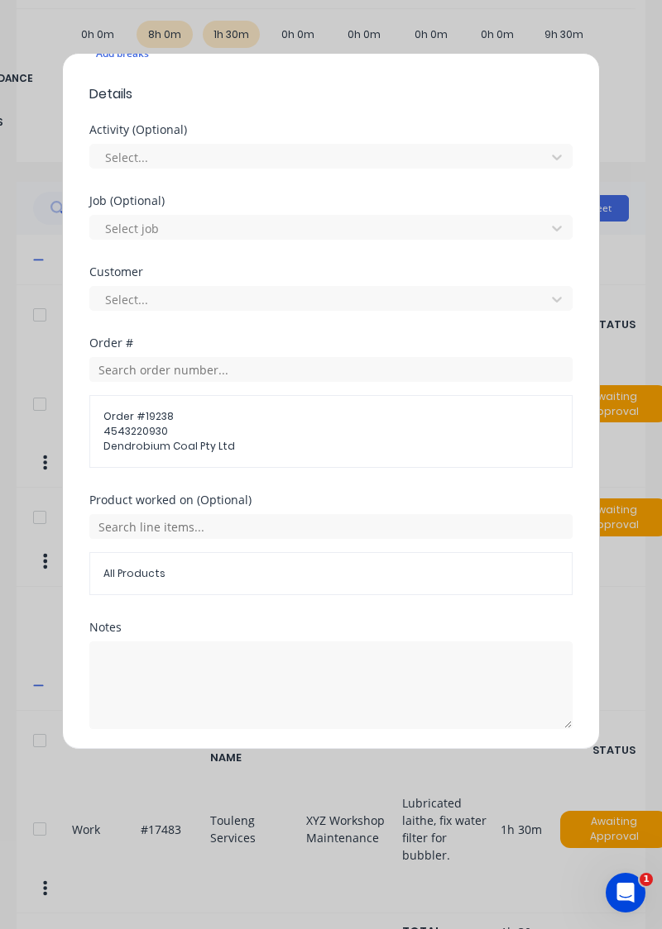
click at [259, 750] on div "Add timesheet Work Attendance When Date 14/10/2025 Start time Finish time Hours…" at bounding box center [331, 401] width 538 height 697
click at [266, 769] on button "Add manual time entry" at bounding box center [292, 769] width 140 height 26
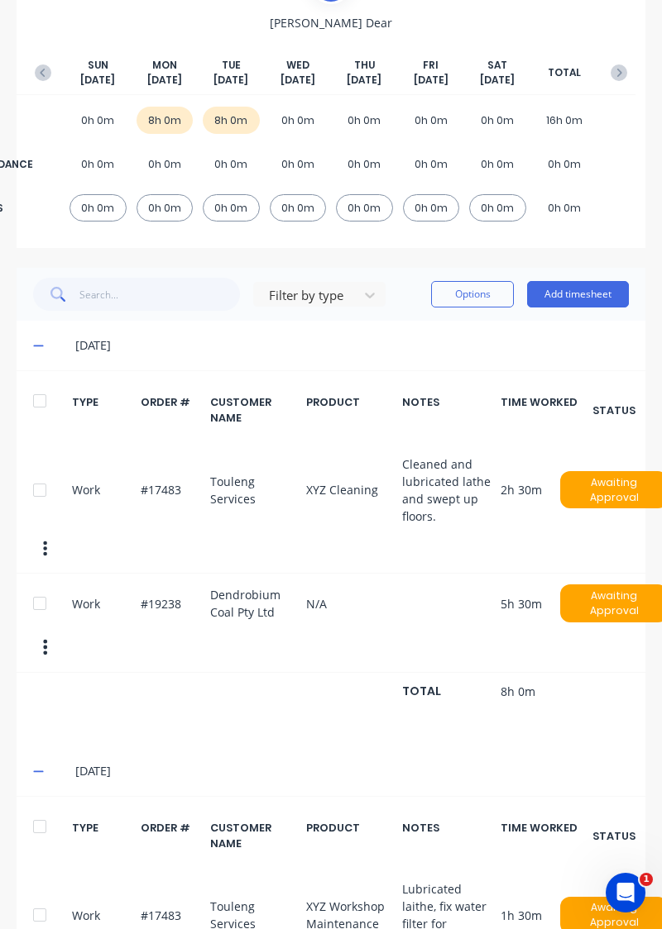
scroll to position [0, 0]
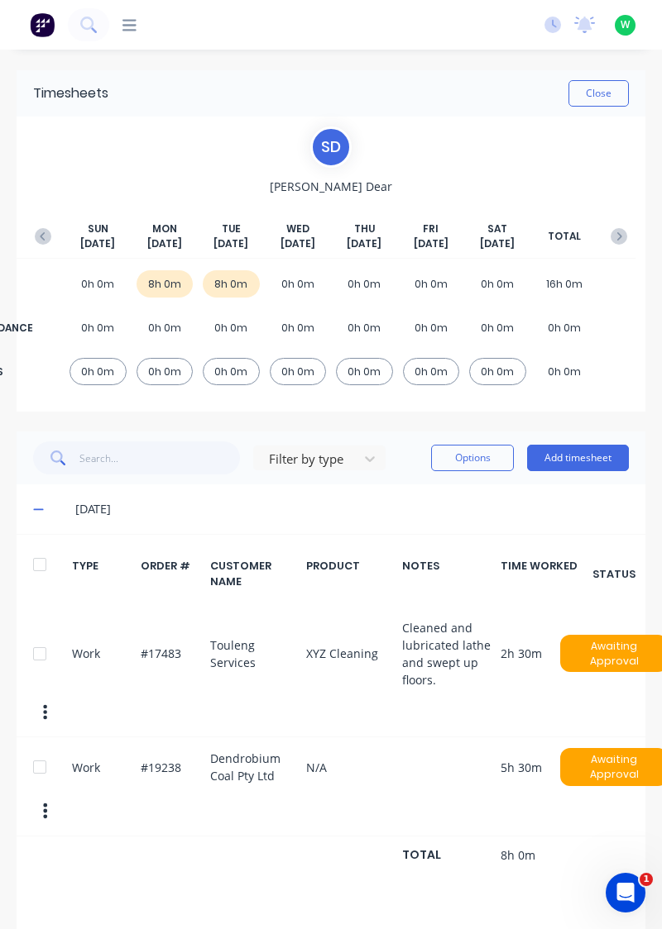
click at [586, 82] on button "Close" at bounding box center [598, 93] width 60 height 26
